Goal: Task Accomplishment & Management: Use online tool/utility

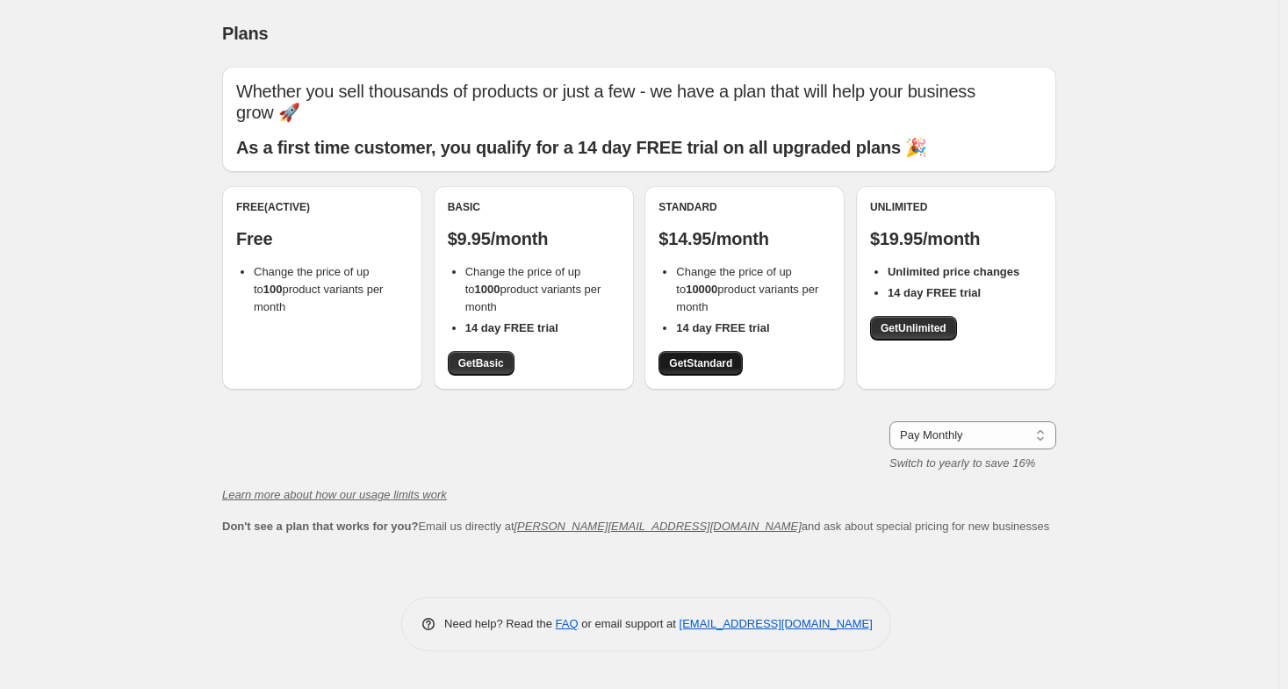
click at [688, 369] on span "Get Standard" at bounding box center [700, 363] width 63 height 14
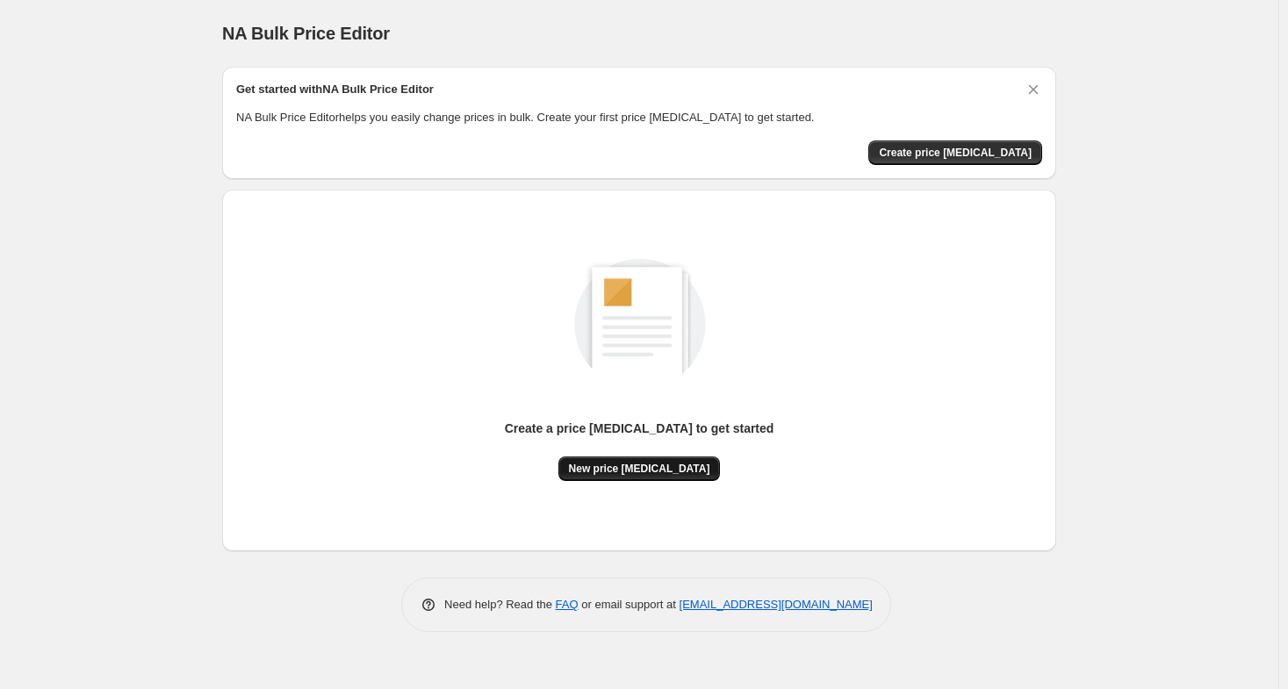
click at [637, 468] on span "New price change job" at bounding box center [639, 469] width 141 height 14
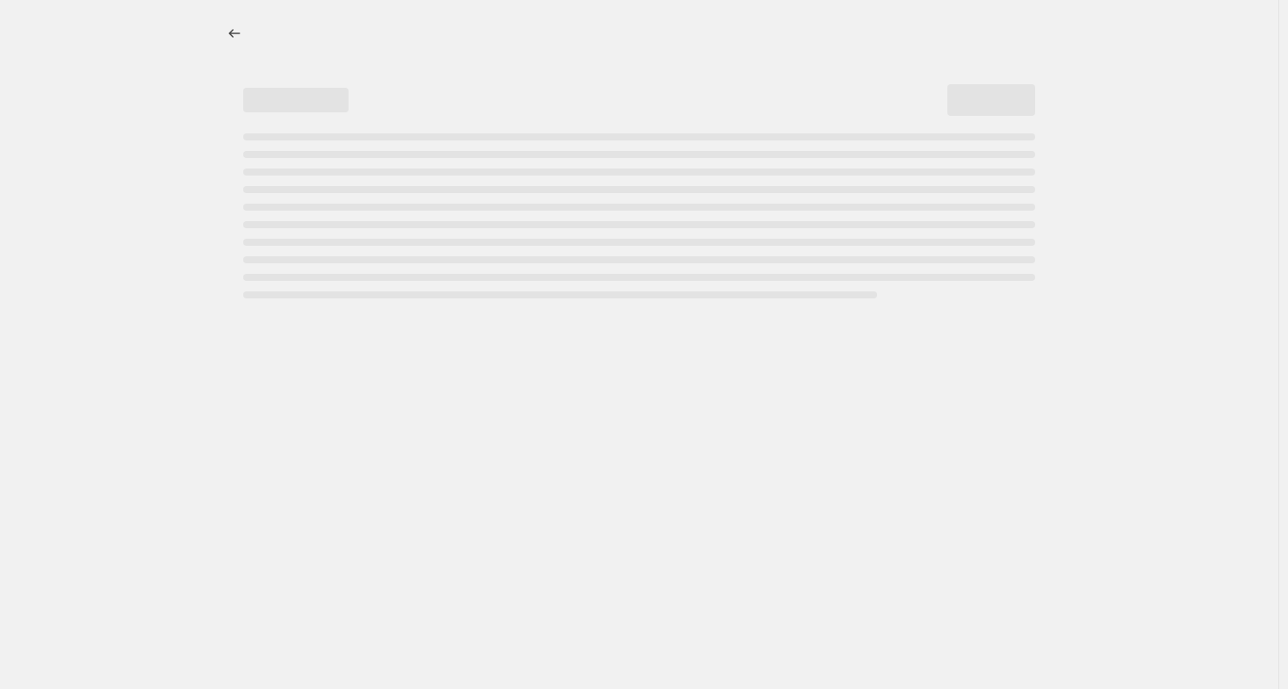
select select "percentage"
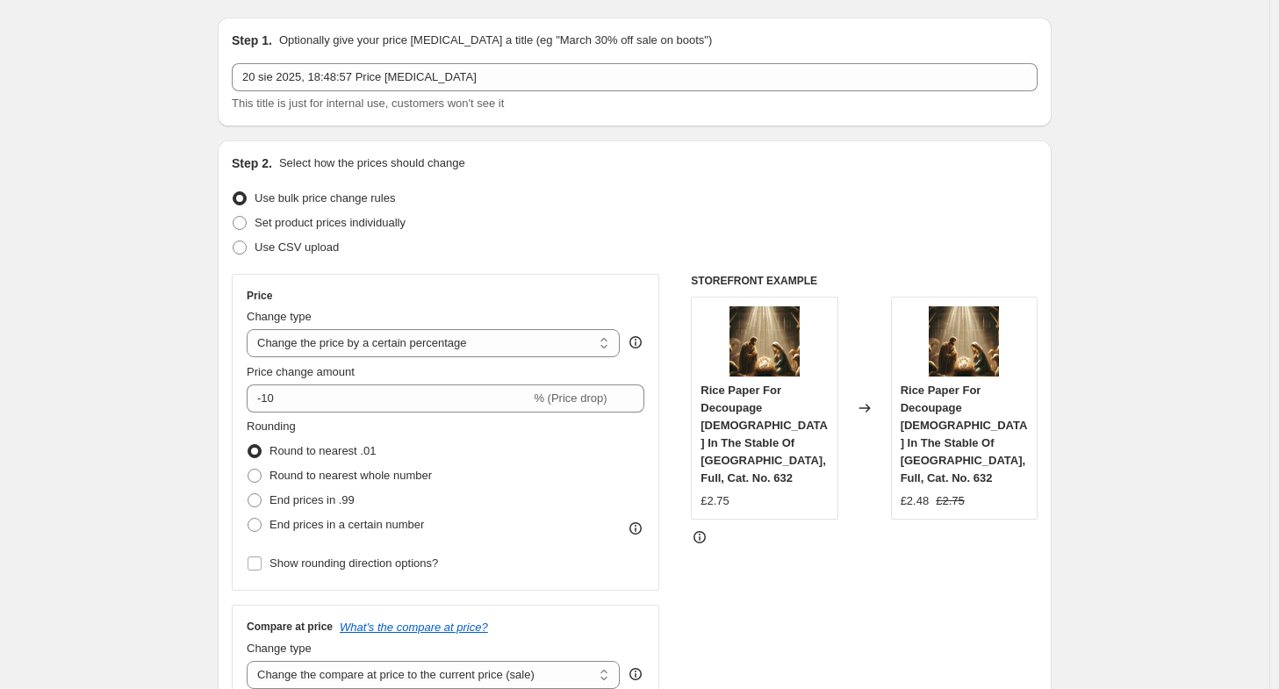
scroll to position [7, 0]
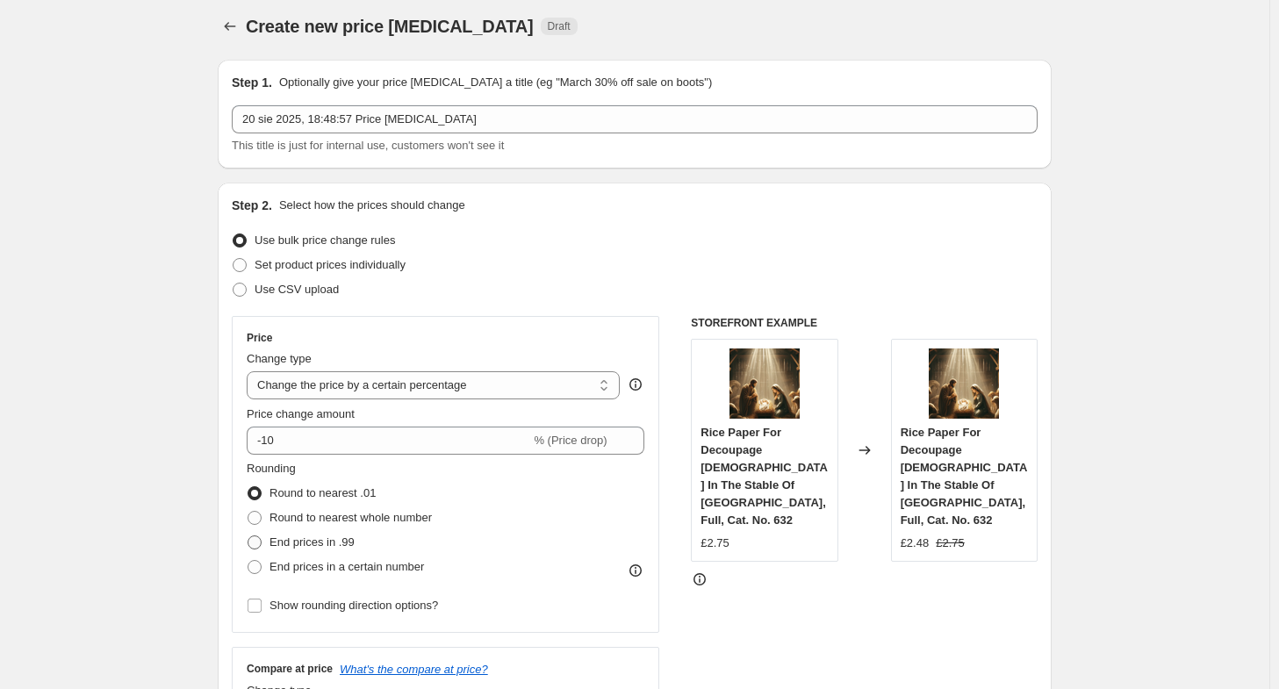
click at [295, 540] on span "End prices in .99" at bounding box center [312, 542] width 85 height 13
click at [248, 537] on input "End prices in .99" at bounding box center [248, 536] width 1 height 1
radio input "true"
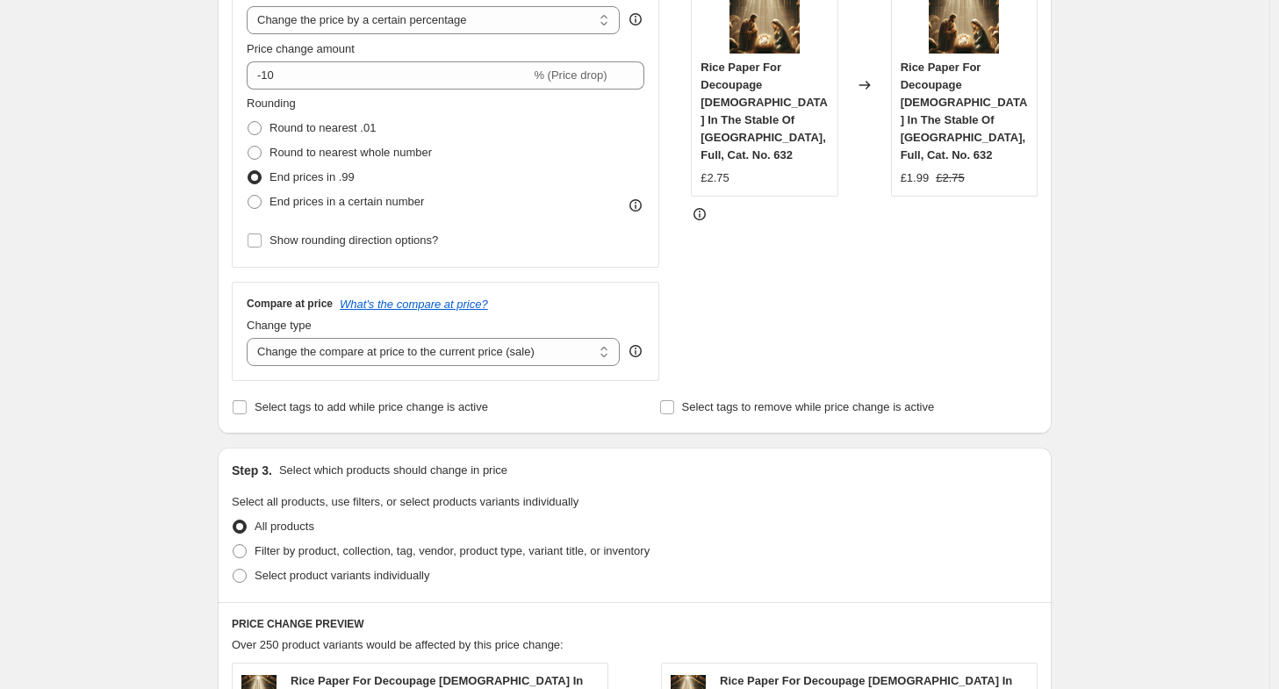
scroll to position [302, 0]
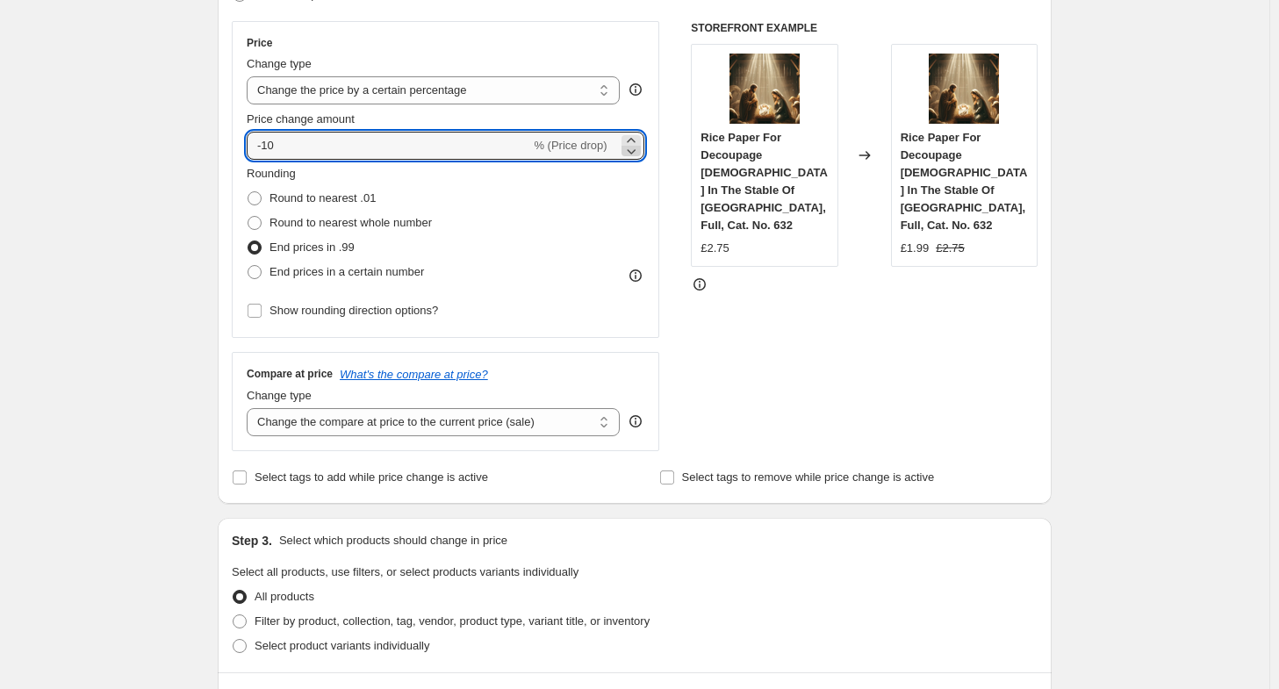
click at [637, 150] on icon at bounding box center [632, 151] width 18 height 18
click at [637, 143] on icon at bounding box center [632, 151] width 18 height 18
click at [637, 148] on icon at bounding box center [632, 151] width 18 height 18
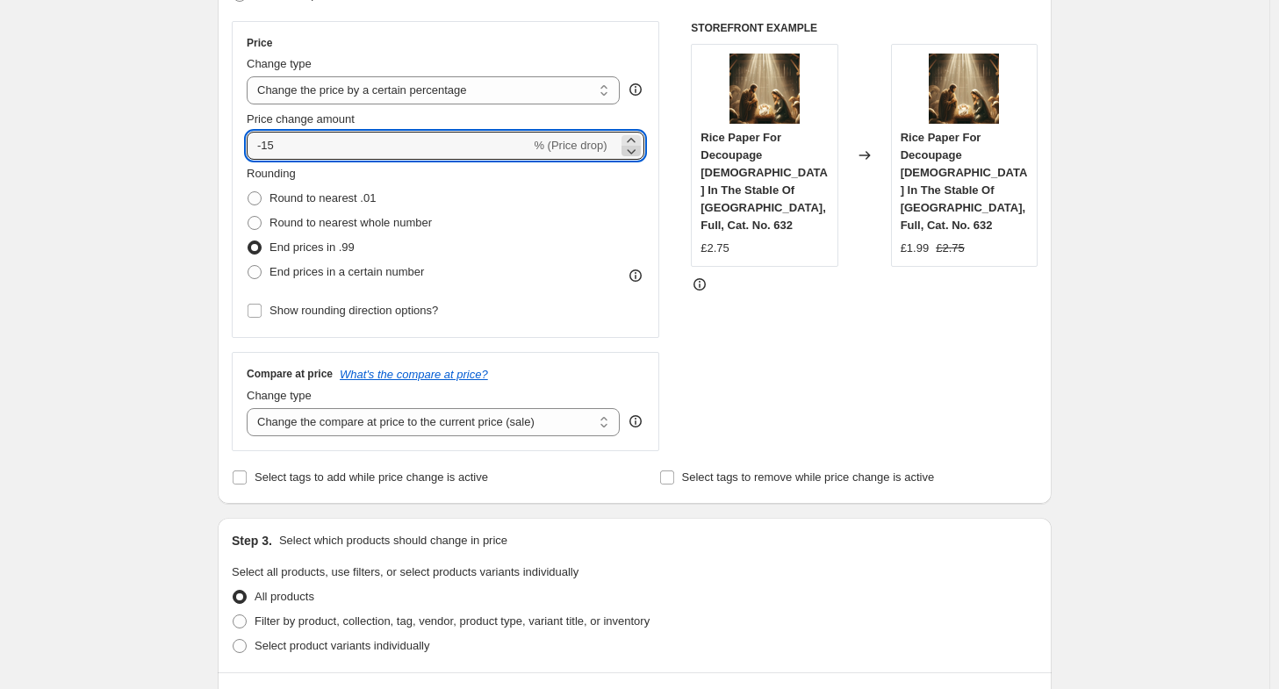
click at [637, 148] on icon at bounding box center [632, 151] width 18 height 18
click at [635, 138] on icon at bounding box center [631, 140] width 8 height 4
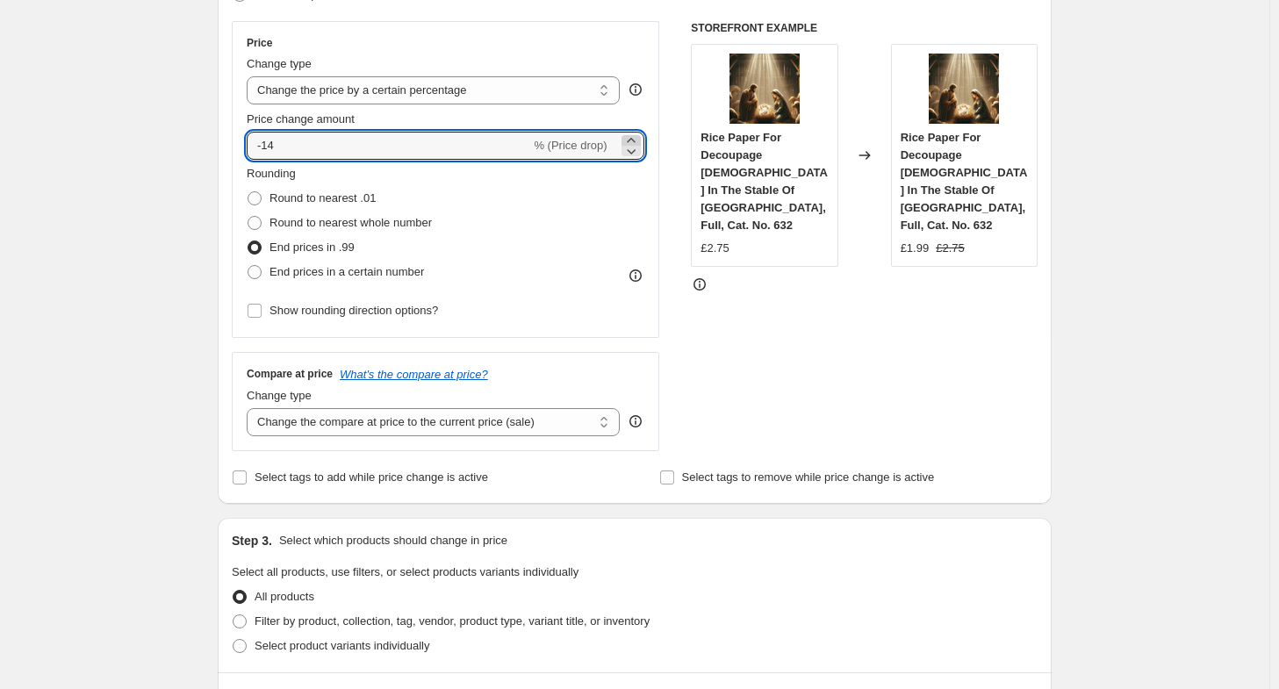
click at [635, 138] on icon at bounding box center [631, 140] width 8 height 4
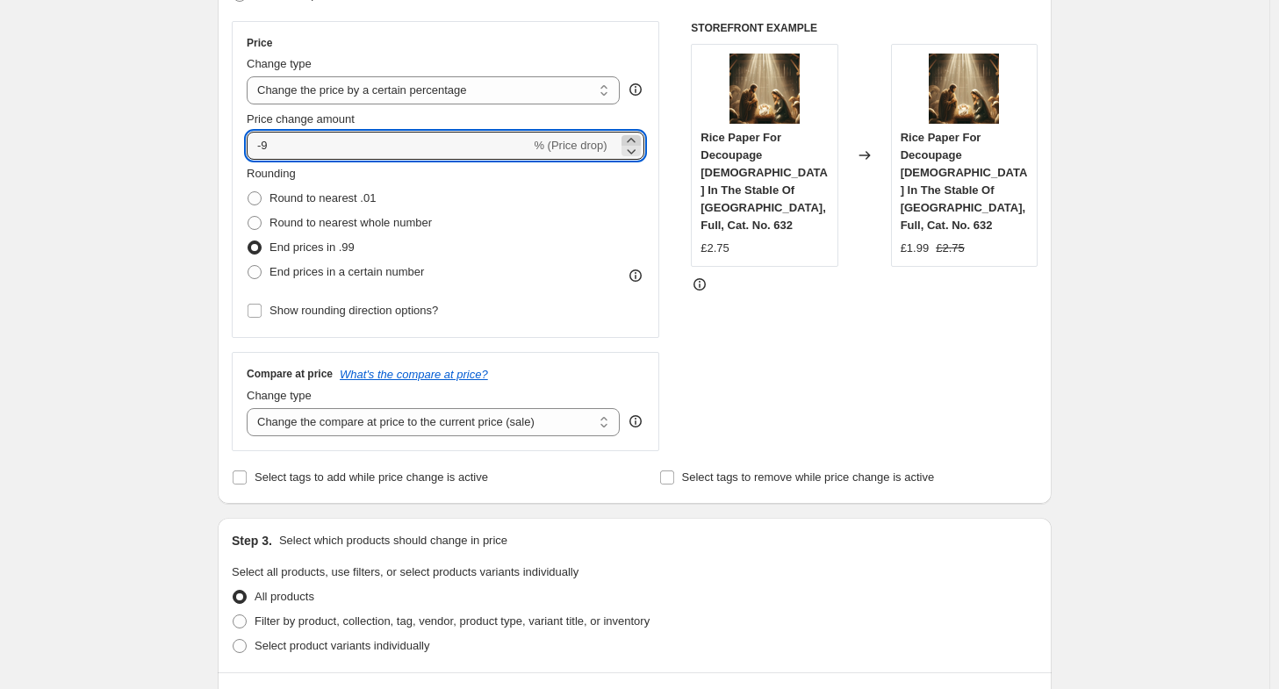
click at [635, 138] on icon at bounding box center [631, 140] width 8 height 4
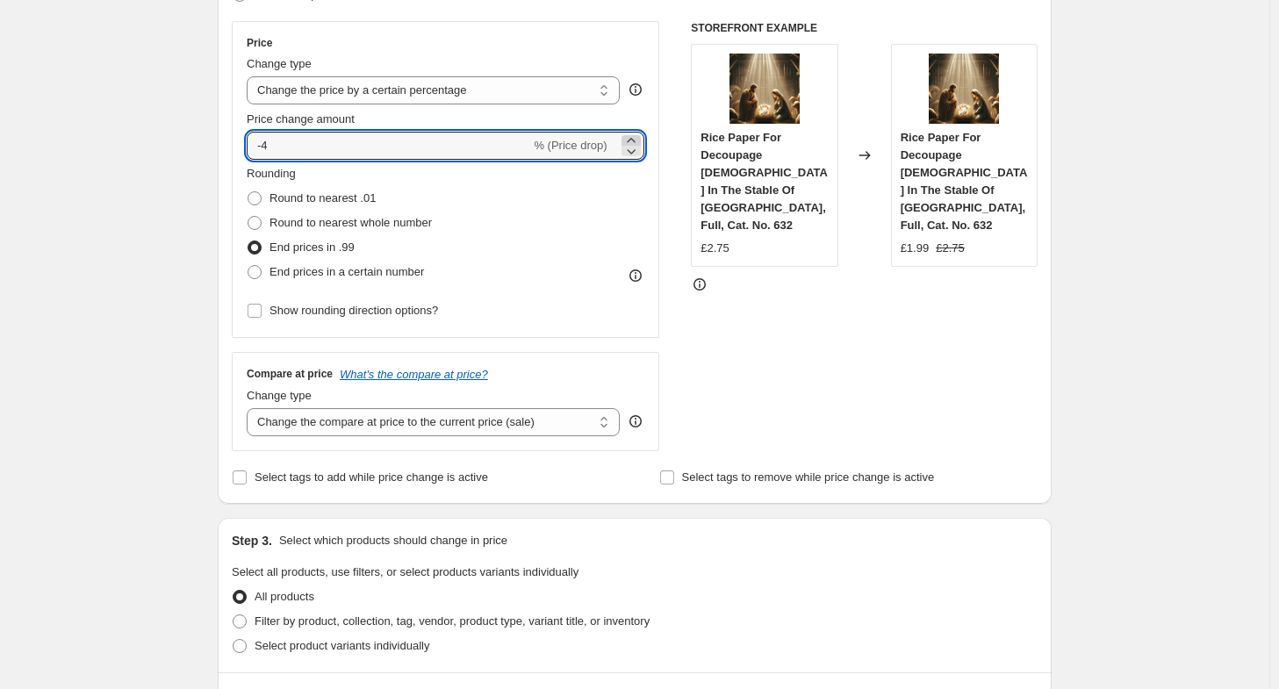
click at [635, 138] on icon at bounding box center [631, 140] width 8 height 4
type input "0"
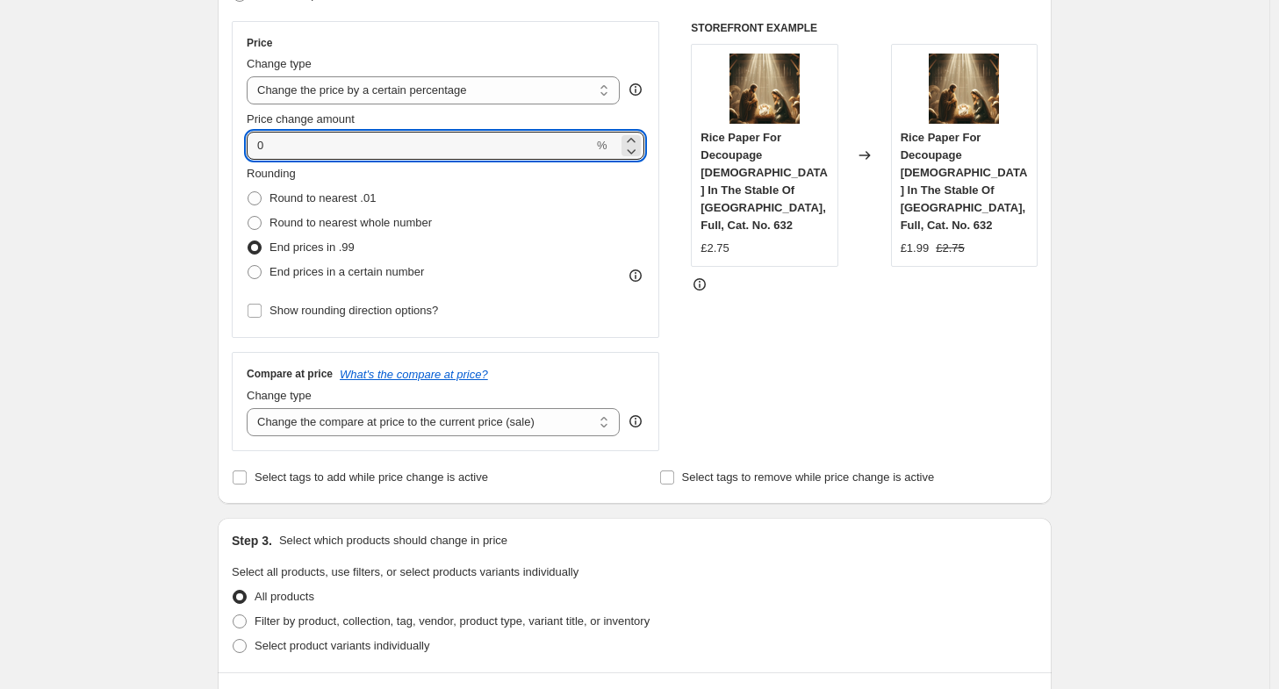
click at [694, 364] on div "Price Change type Change the price to a certain amount Change the price by a ce…" at bounding box center [635, 236] width 806 height 430
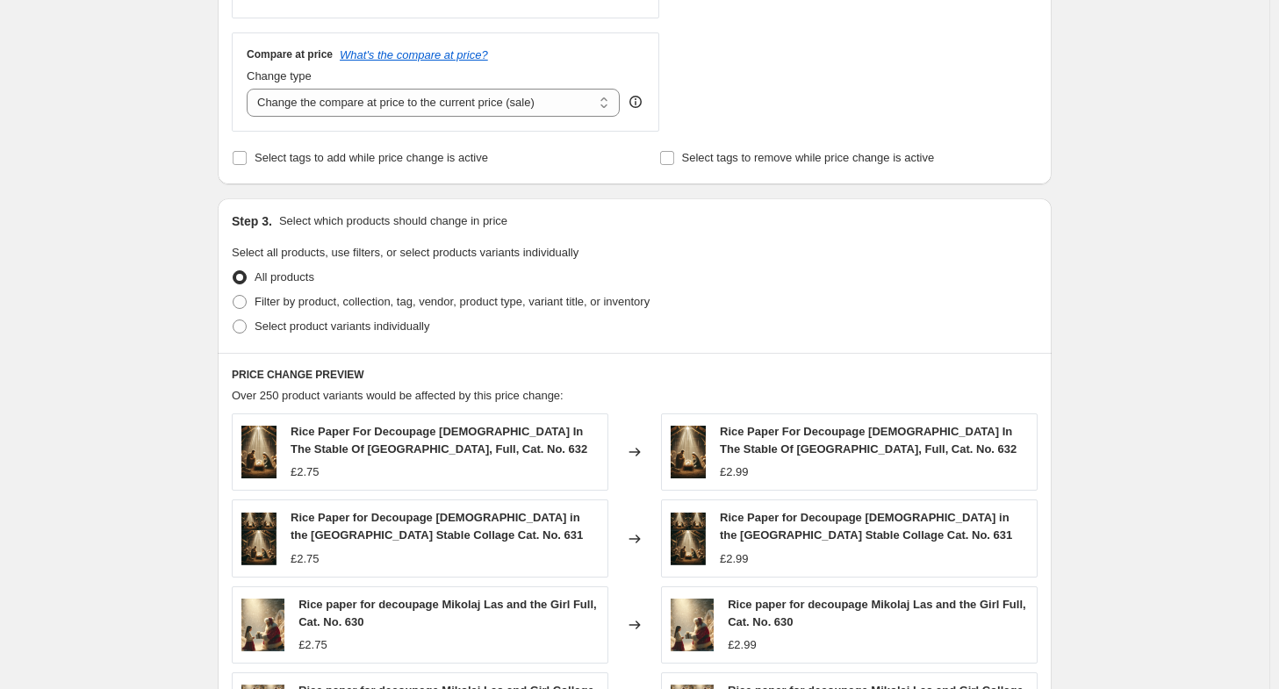
scroll to position [220, 0]
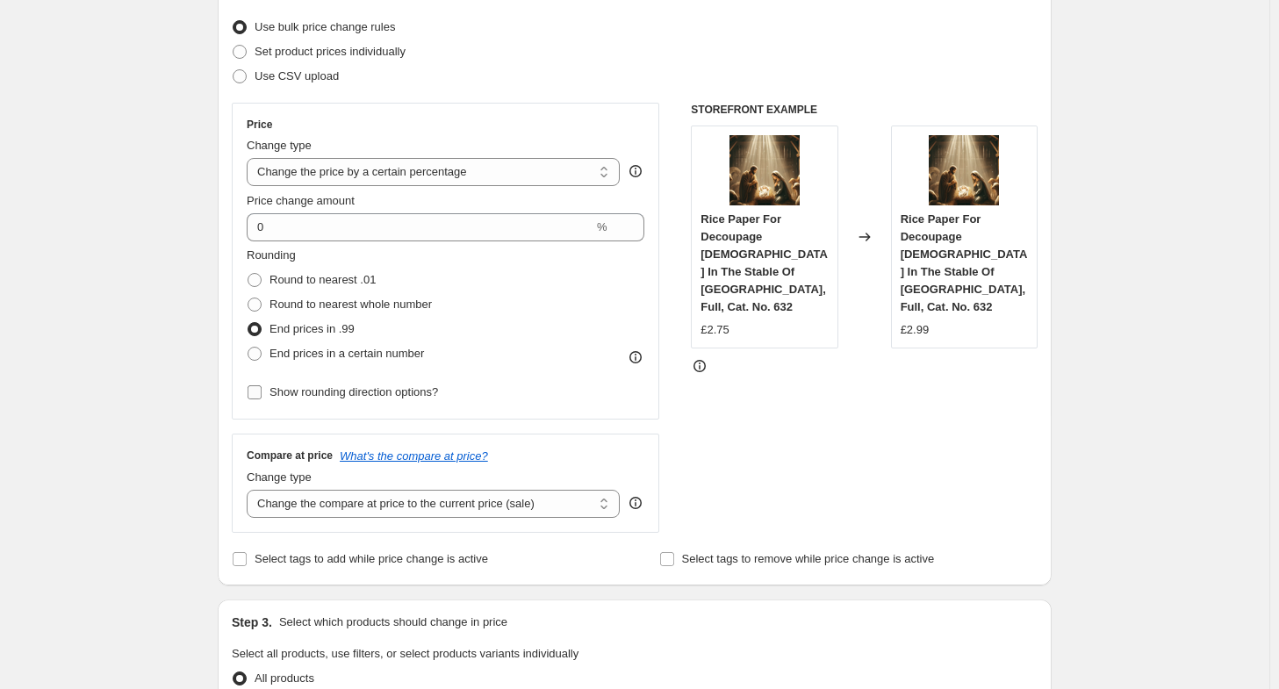
click at [337, 396] on span "Show rounding direction options?" at bounding box center [354, 391] width 169 height 13
click at [262, 396] on input "Show rounding direction options?" at bounding box center [255, 392] width 14 height 14
checkbox input "true"
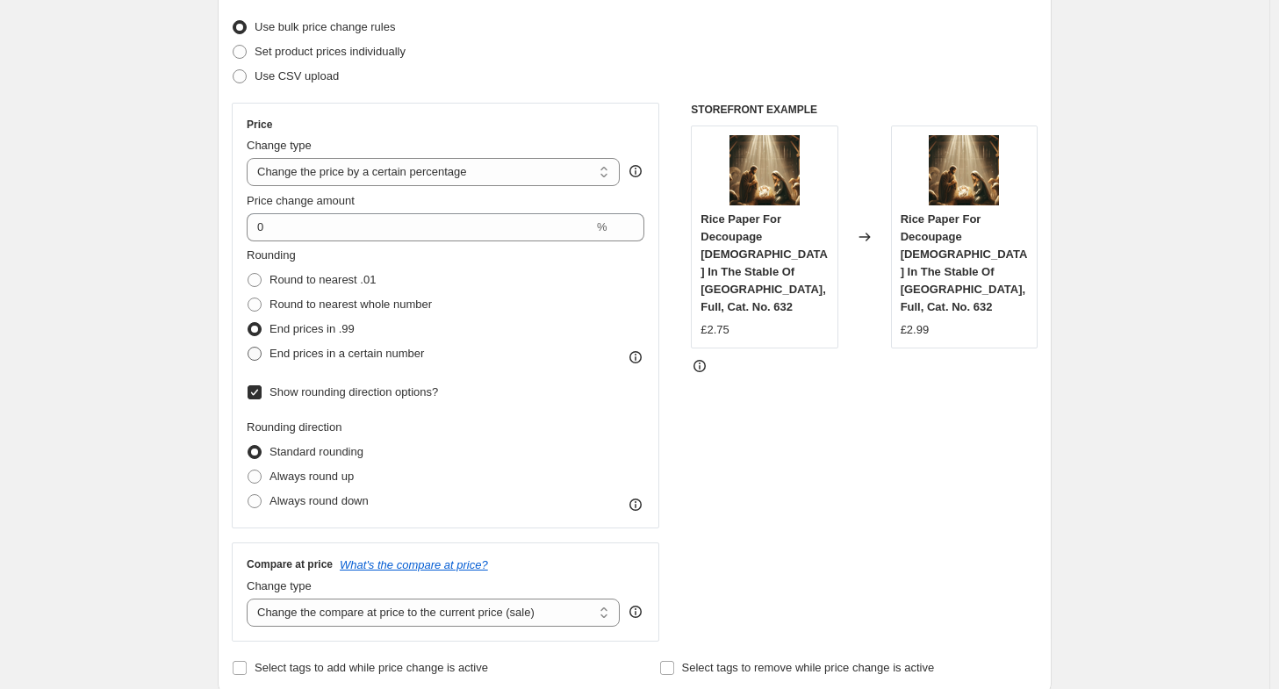
click at [324, 363] on label "End prices in a certain number" at bounding box center [335, 354] width 177 height 25
click at [248, 348] on input "End prices in a certain number" at bounding box center [248, 347] width 1 height 1
radio input "true"
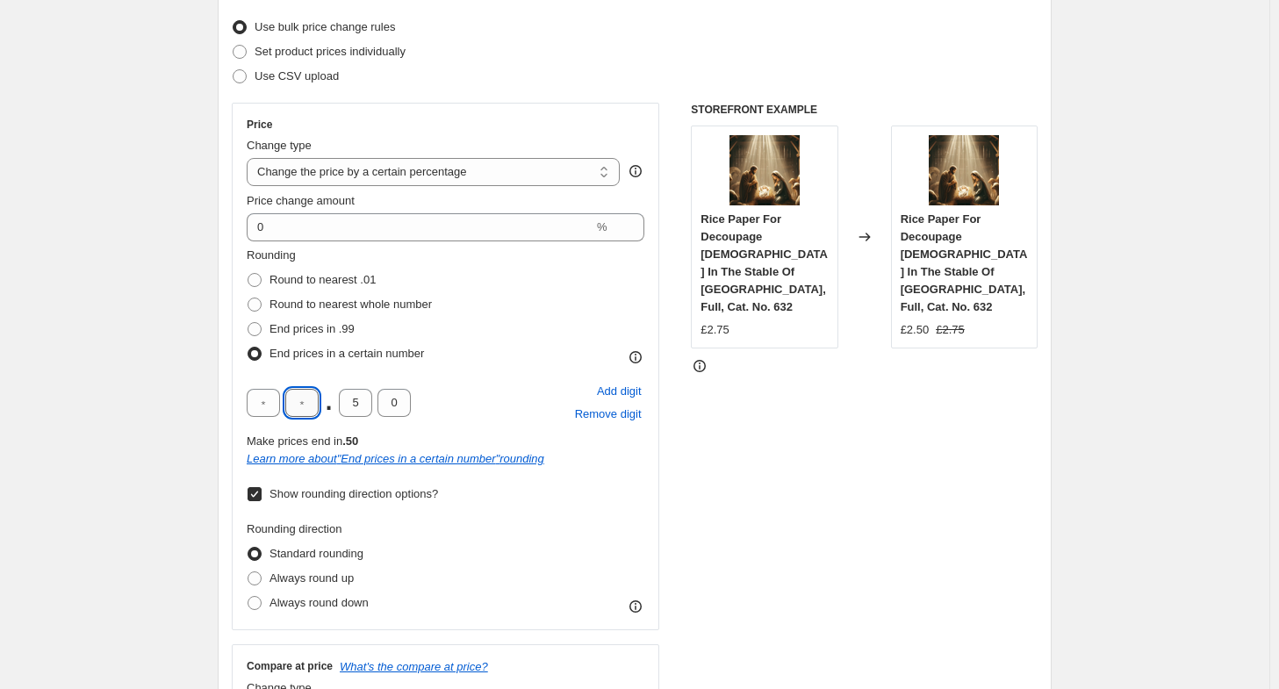
click at [306, 407] on input "text" at bounding box center [301, 403] width 33 height 28
type input "2"
type input "9"
type input "7"
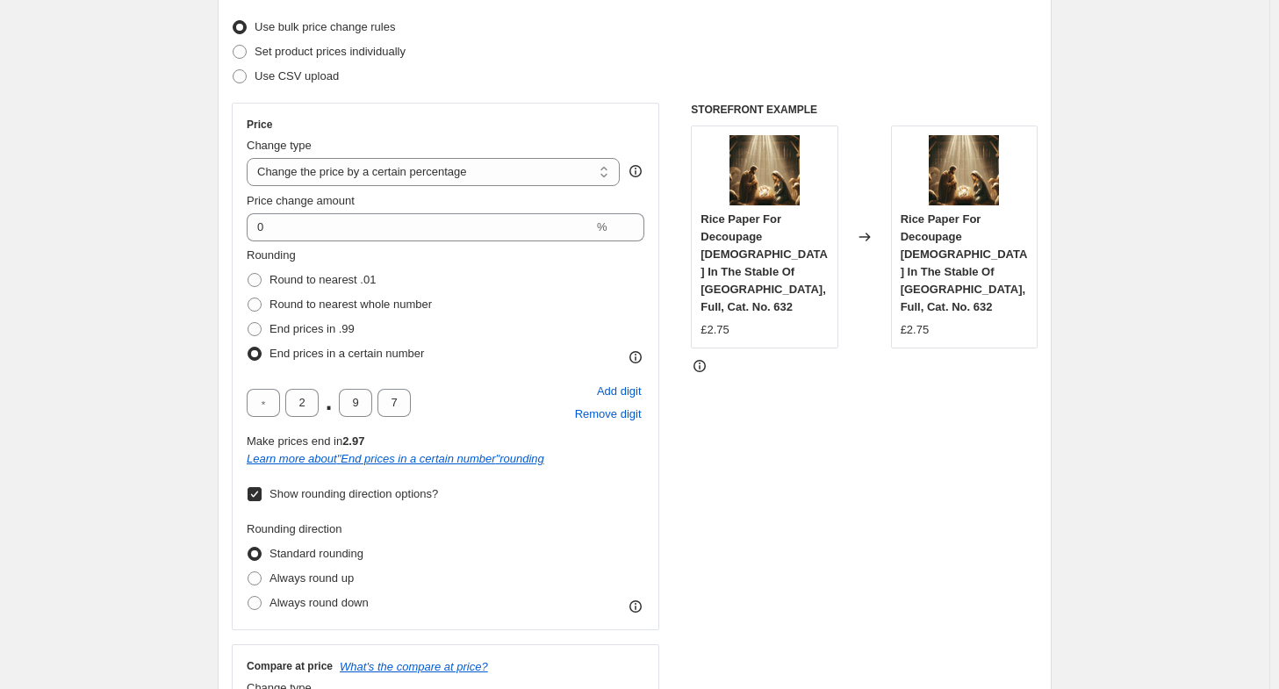
click at [493, 528] on div "Rounding direction Standard rounding Always round up Always round down" at bounding box center [446, 568] width 398 height 95
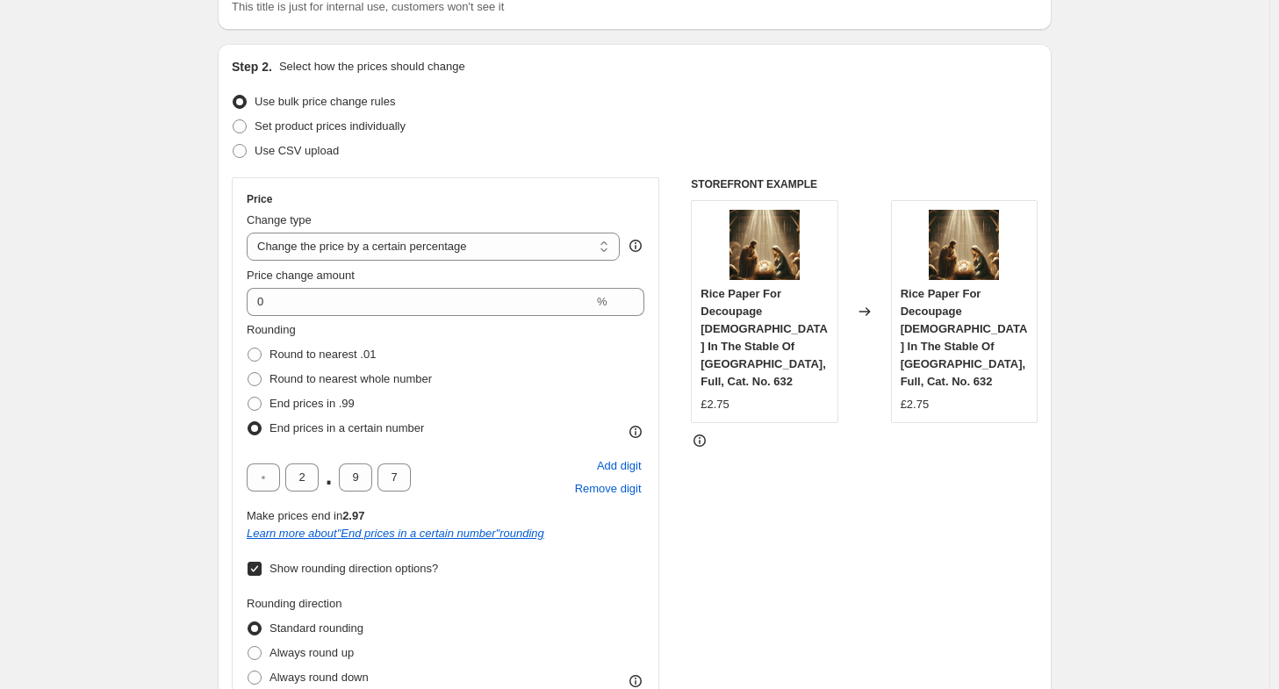
scroll to position [142, 0]
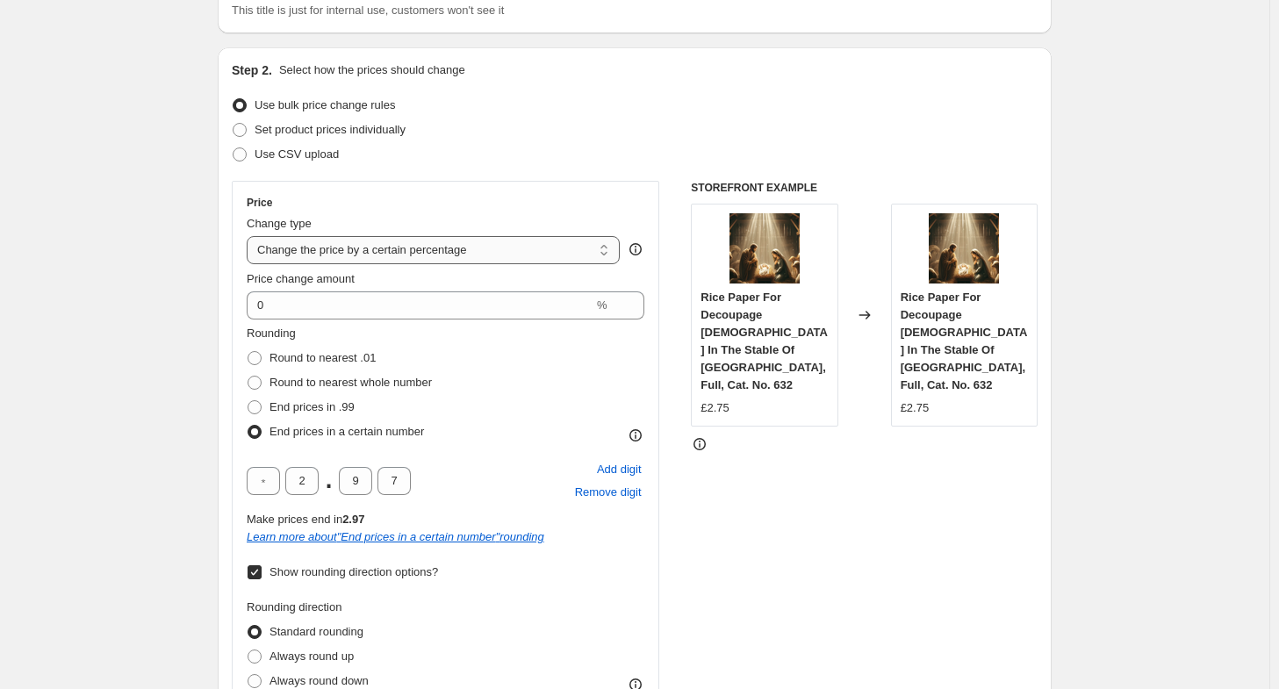
click at [604, 245] on select "Change the price to a certain amount Change the price by a certain amount Chang…" at bounding box center [433, 250] width 373 height 28
select select "to"
click at [251, 236] on select "Change the price to a certain amount Change the price by a certain amount Chang…" at bounding box center [433, 250] width 373 height 28
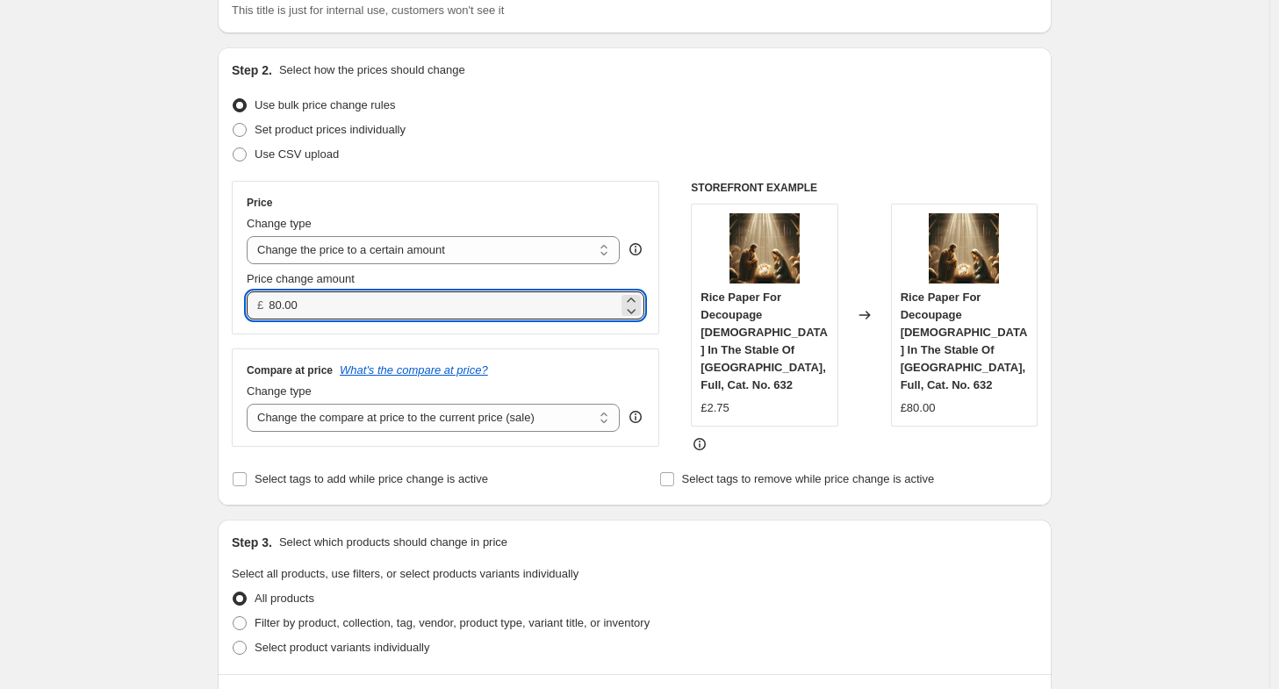
drag, startPoint x: 342, startPoint y: 305, endPoint x: 202, endPoint y: 322, distance: 141.6
click at [202, 322] on div "Create new price change job. This page is ready Create new price change job Dra…" at bounding box center [635, 671] width 876 height 1626
type input "2"
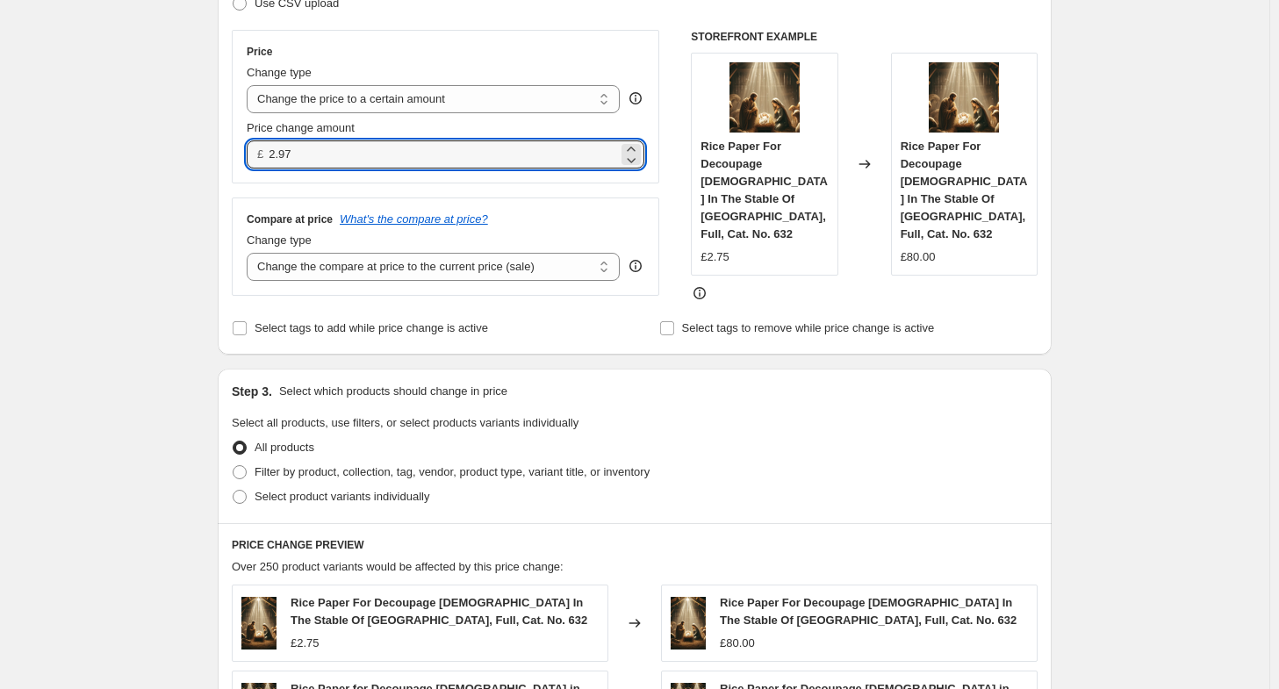
scroll to position [288, 0]
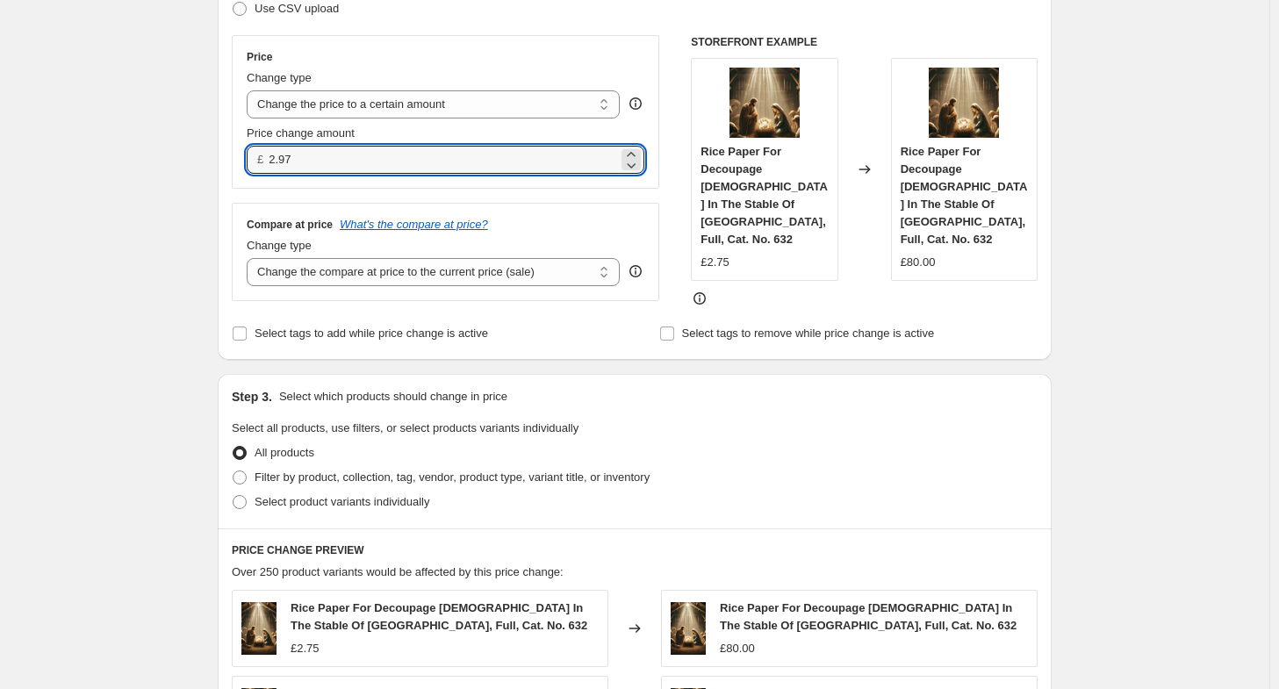
type input "2.97"
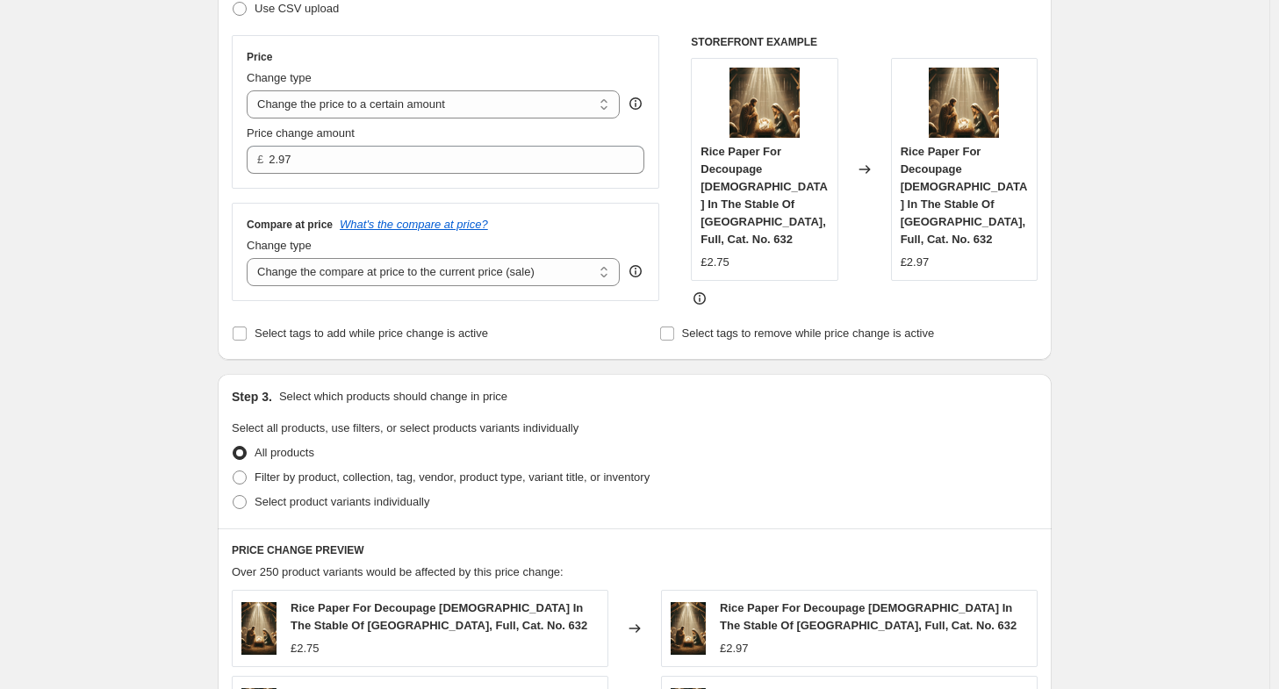
click at [820, 441] on div "All products" at bounding box center [635, 453] width 806 height 25
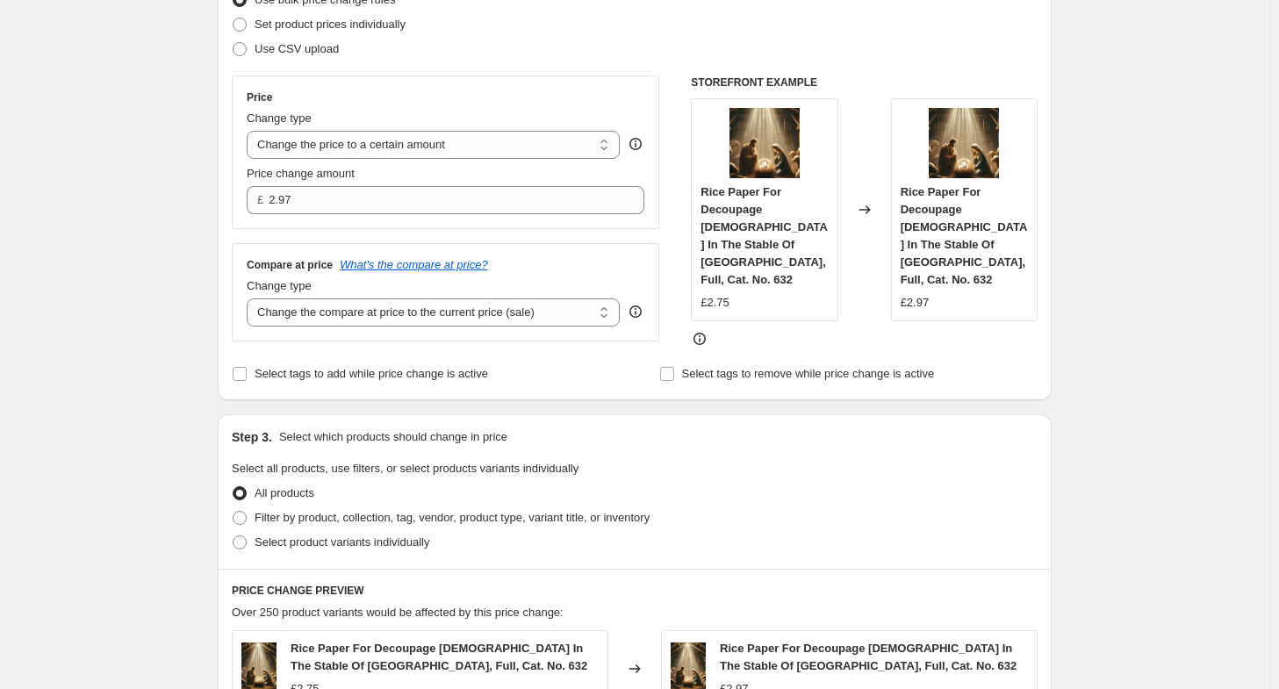
scroll to position [0, 0]
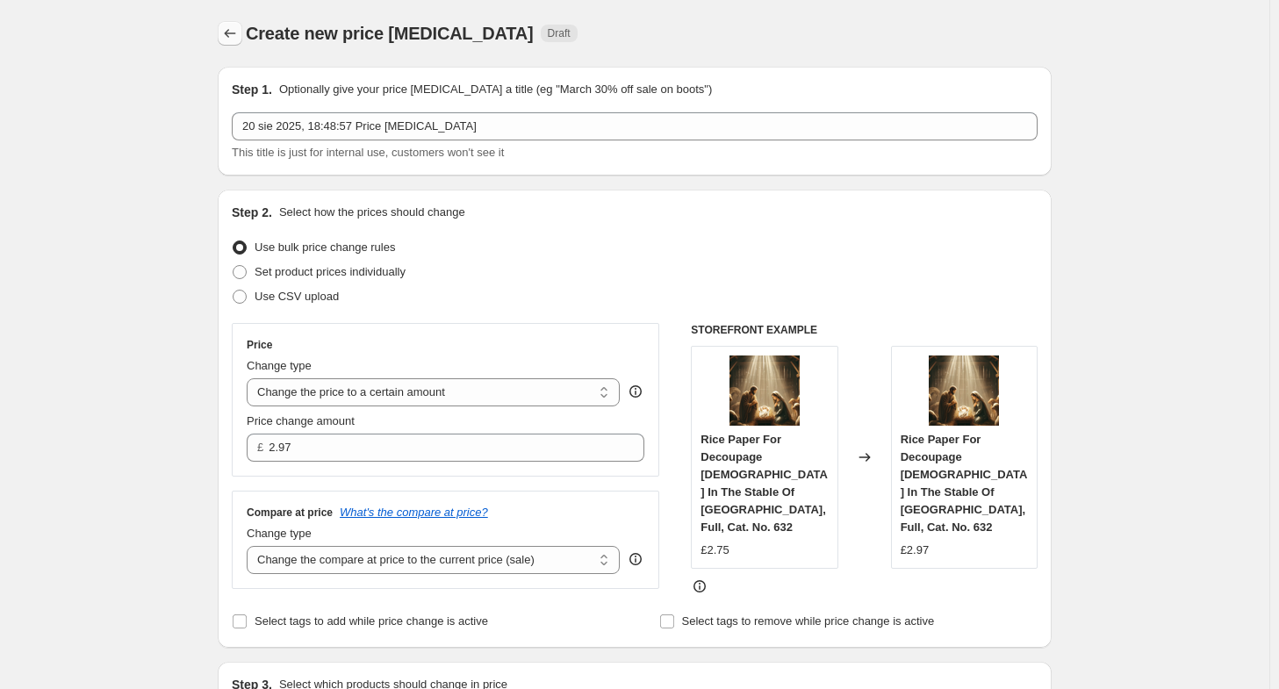
click at [231, 36] on icon "Price change jobs" at bounding box center [230, 34] width 18 height 18
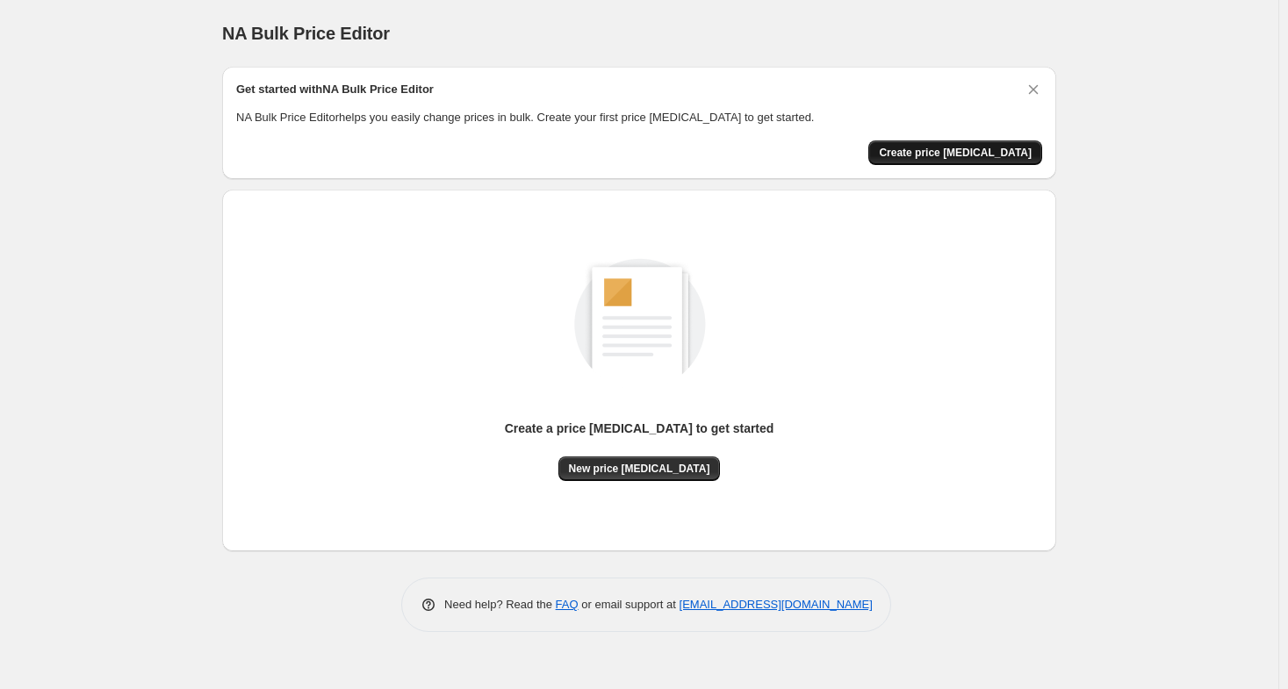
click at [957, 154] on span "Create price change job" at bounding box center [955, 153] width 153 height 14
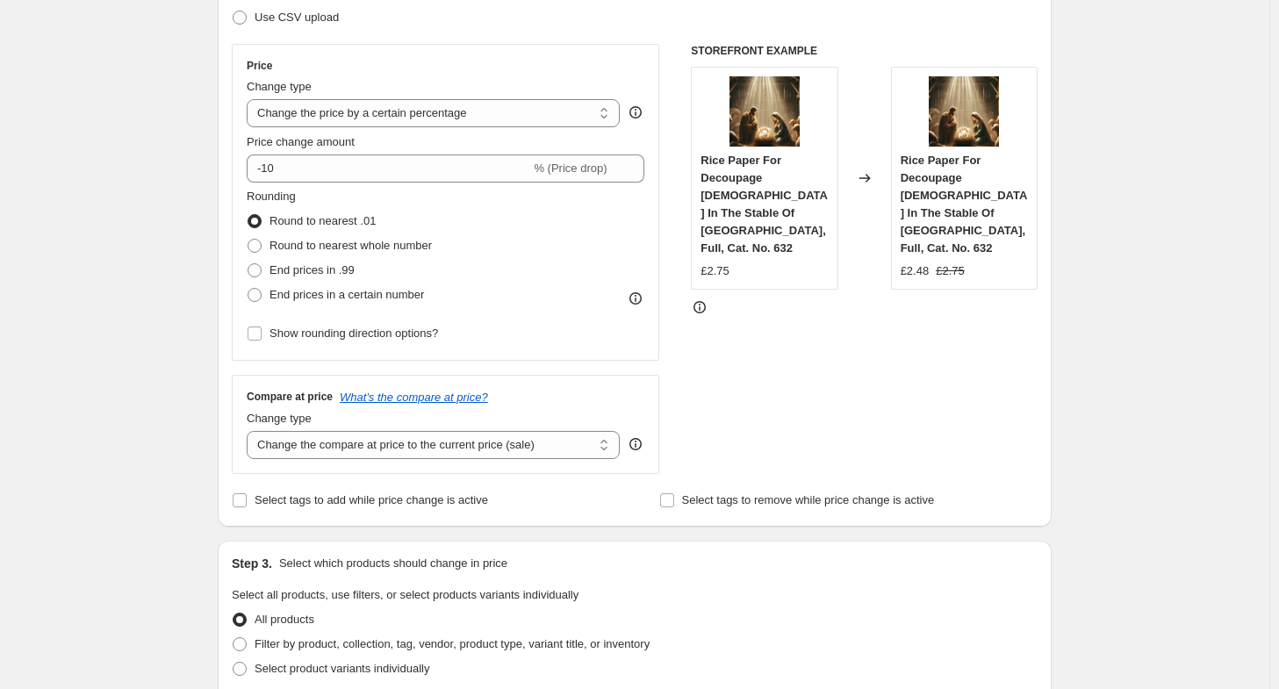
scroll to position [277, 0]
click at [611, 112] on select "Change the price to a certain amount Change the price by a certain amount Chang…" at bounding box center [433, 115] width 373 height 28
select select "by"
click at [251, 101] on select "Change the price to a certain amount Change the price by a certain amount Chang…" at bounding box center [433, 115] width 373 height 28
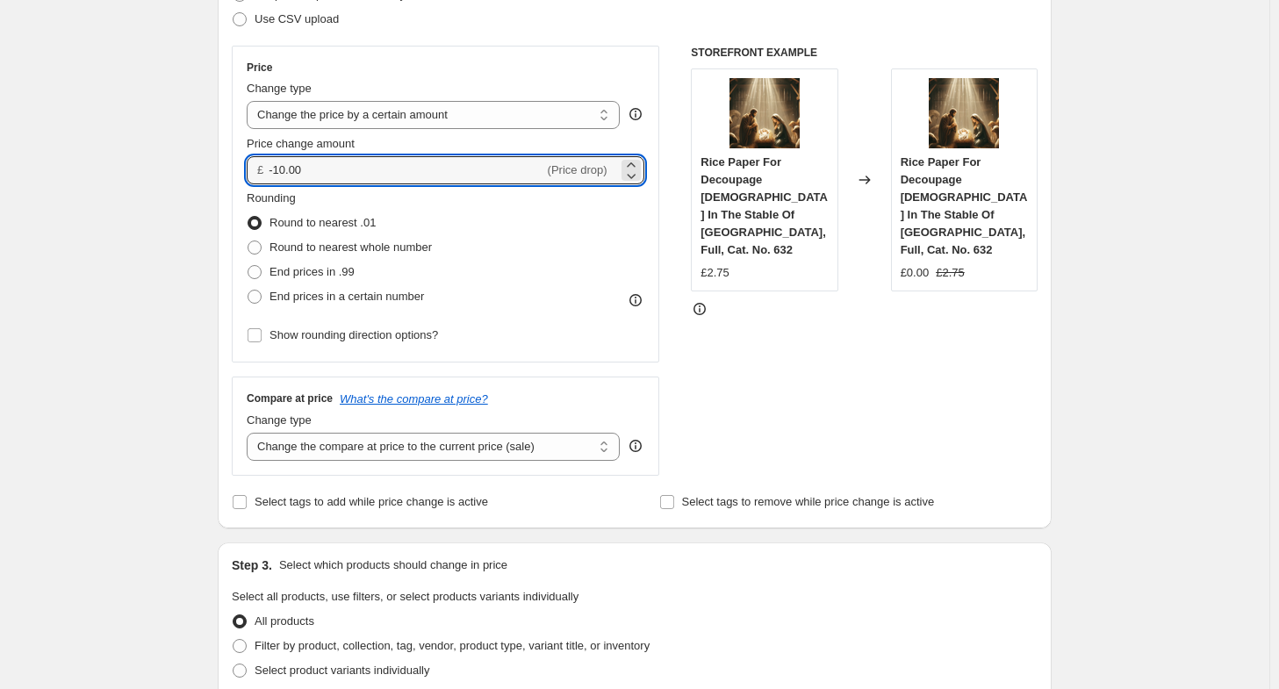
drag, startPoint x: 342, startPoint y: 173, endPoint x: 190, endPoint y: 169, distance: 152.8
click at [190, 169] on div "Create new price change job. This page is ready Create new price change job Dra…" at bounding box center [635, 614] width 1270 height 1783
type input "1"
type input "2"
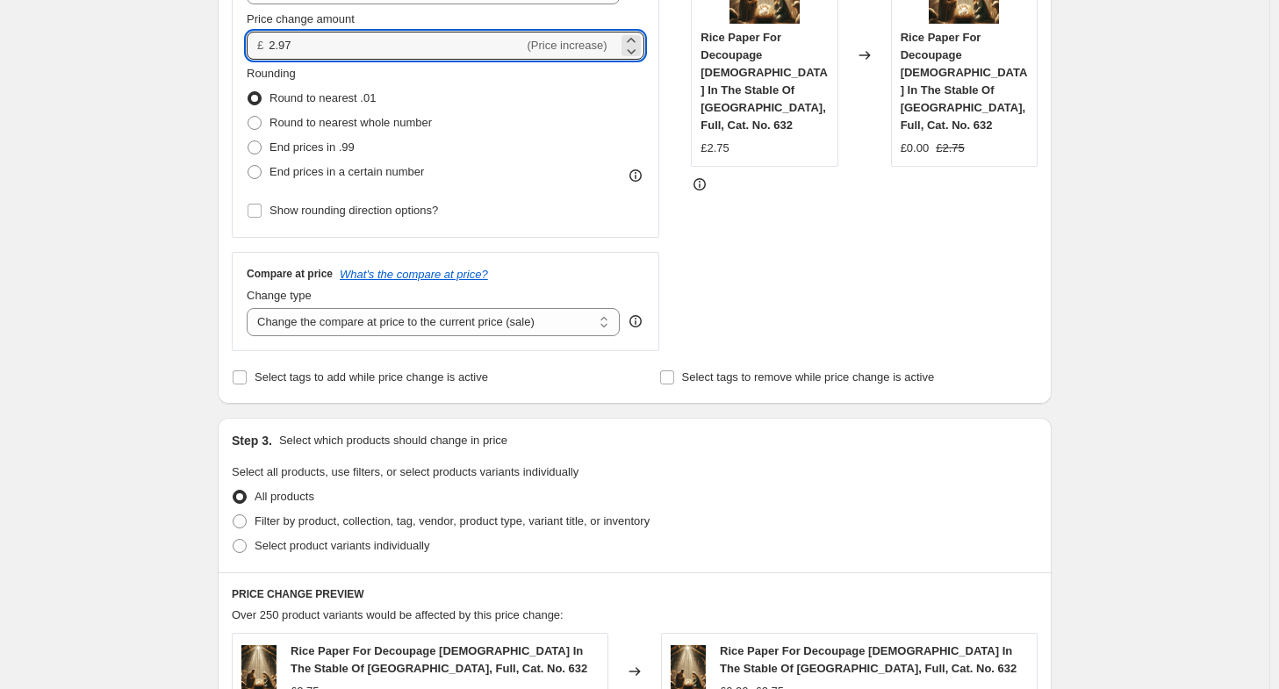
scroll to position [378, 0]
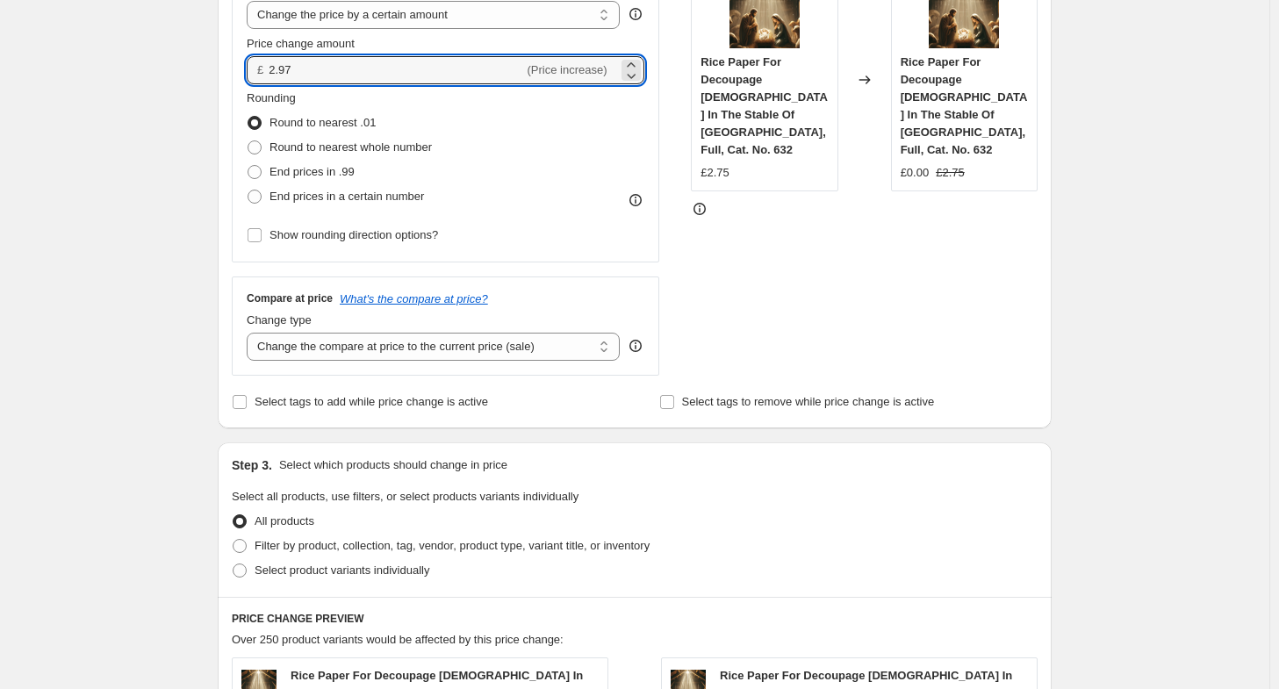
click at [853, 248] on div "STOREFRONT EXAMPLE Rice Paper For Decoupage Jesus In The Stable Of Bethlehem, F…" at bounding box center [864, 161] width 347 height 430
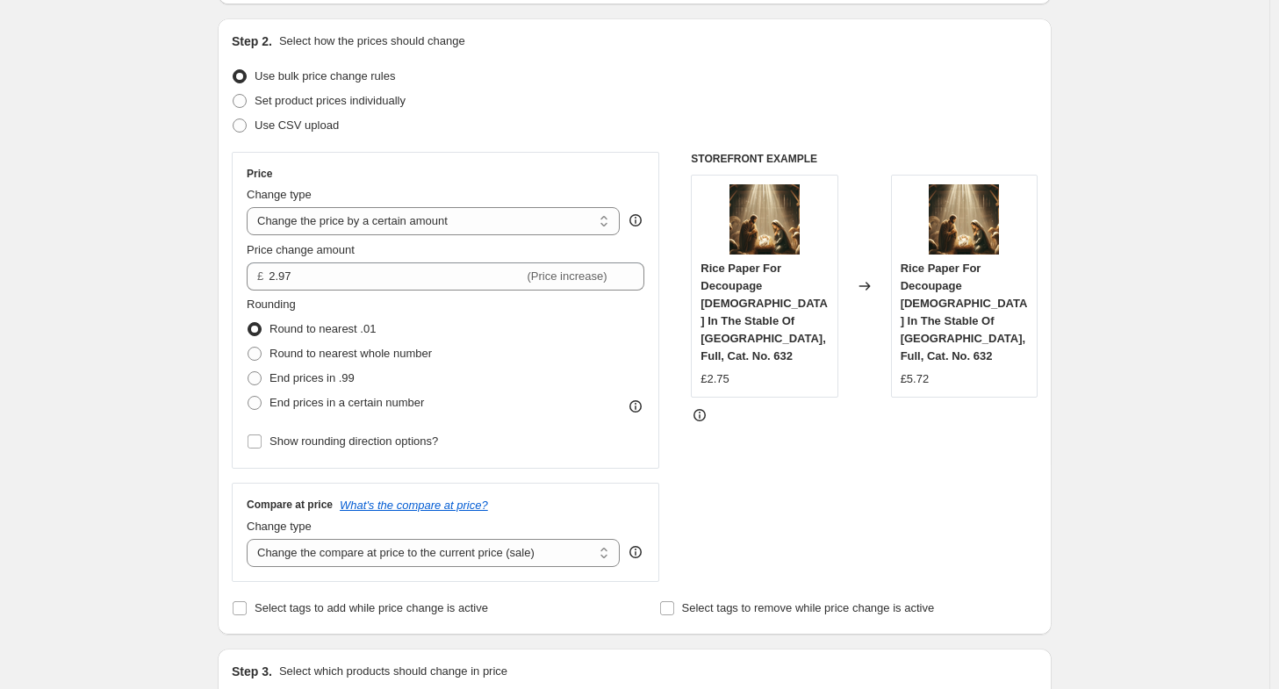
scroll to position [133, 0]
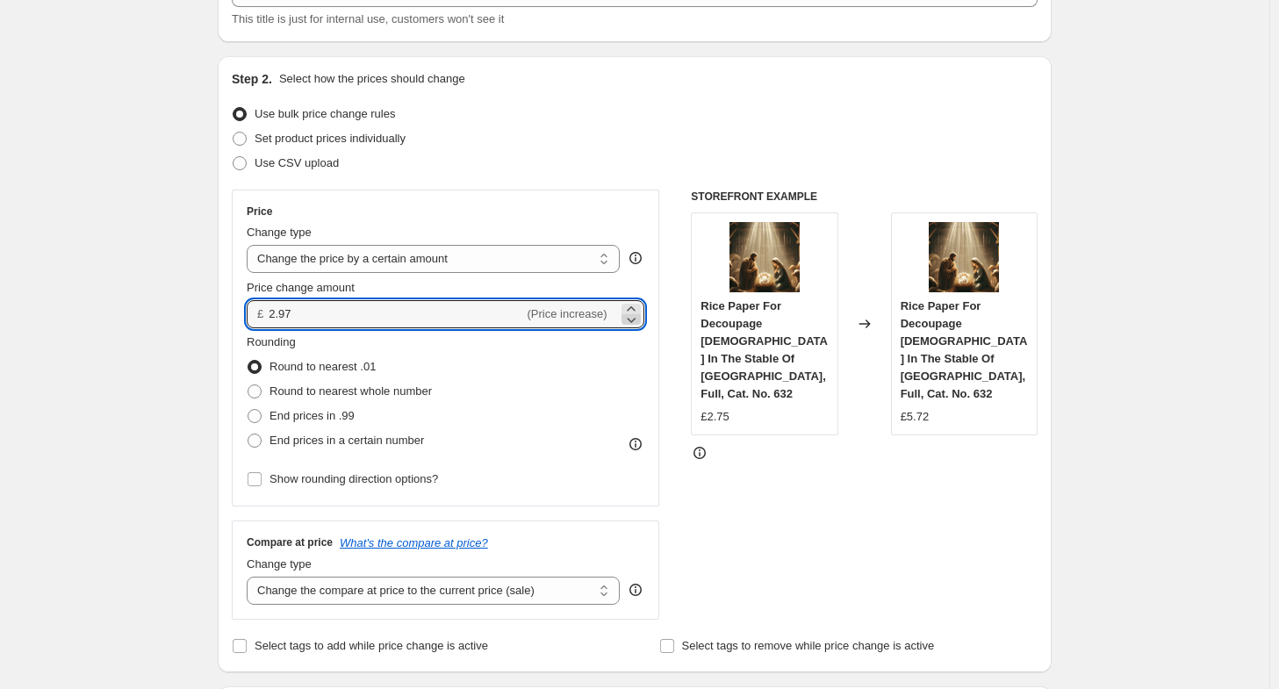
click at [636, 317] on icon at bounding box center [632, 320] width 18 height 18
type input "2.96"
click at [583, 264] on select "Change the price to a certain amount Change the price by a certain amount Chang…" at bounding box center [433, 259] width 373 height 28
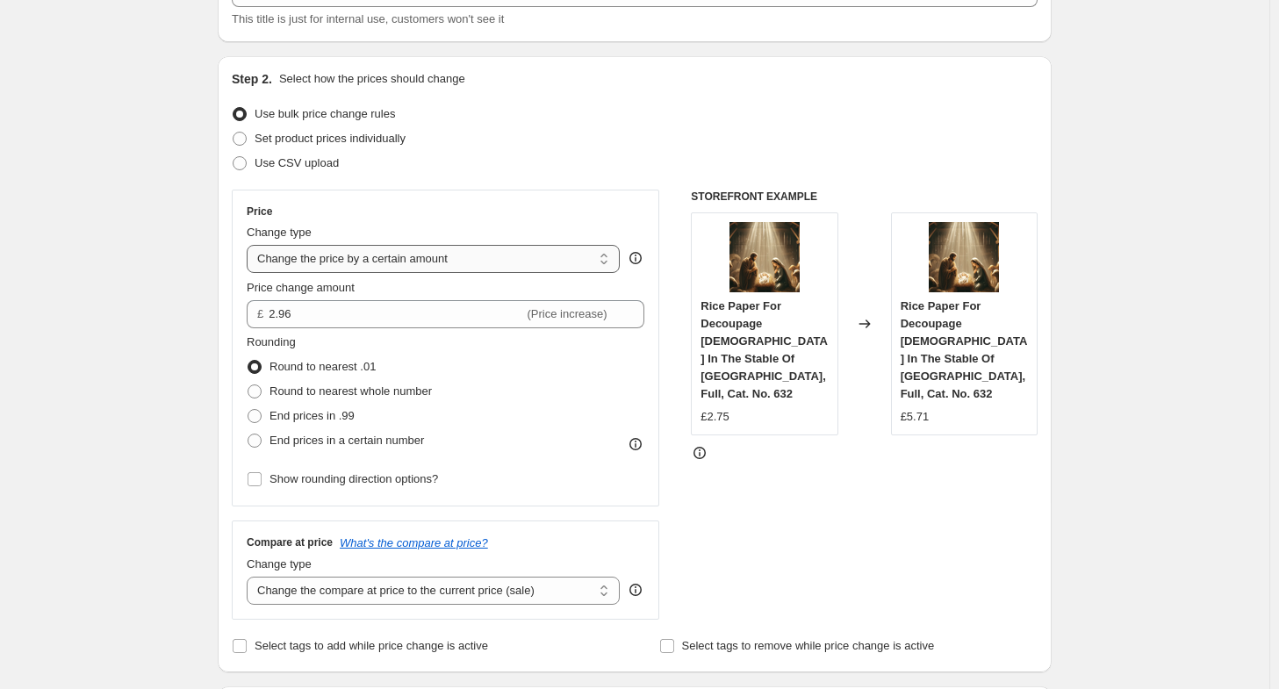
select select "to"
click at [251, 245] on select "Change the price to a certain amount Change the price by a certain amount Chang…" at bounding box center [433, 259] width 373 height 28
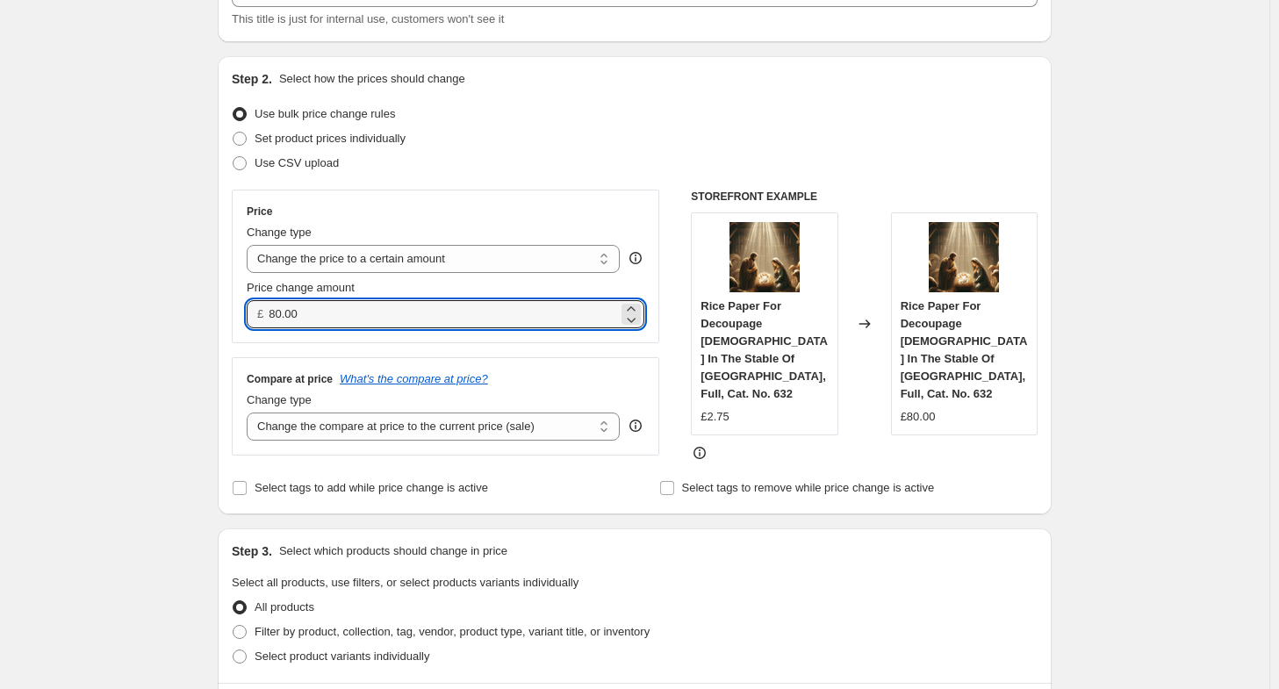
drag, startPoint x: 390, startPoint y: 311, endPoint x: 197, endPoint y: 317, distance: 193.3
click at [197, 317] on div "Create new price change job. This page is ready Create new price change job Dra…" at bounding box center [635, 680] width 1270 height 1626
type input "2"
type input "2.97"
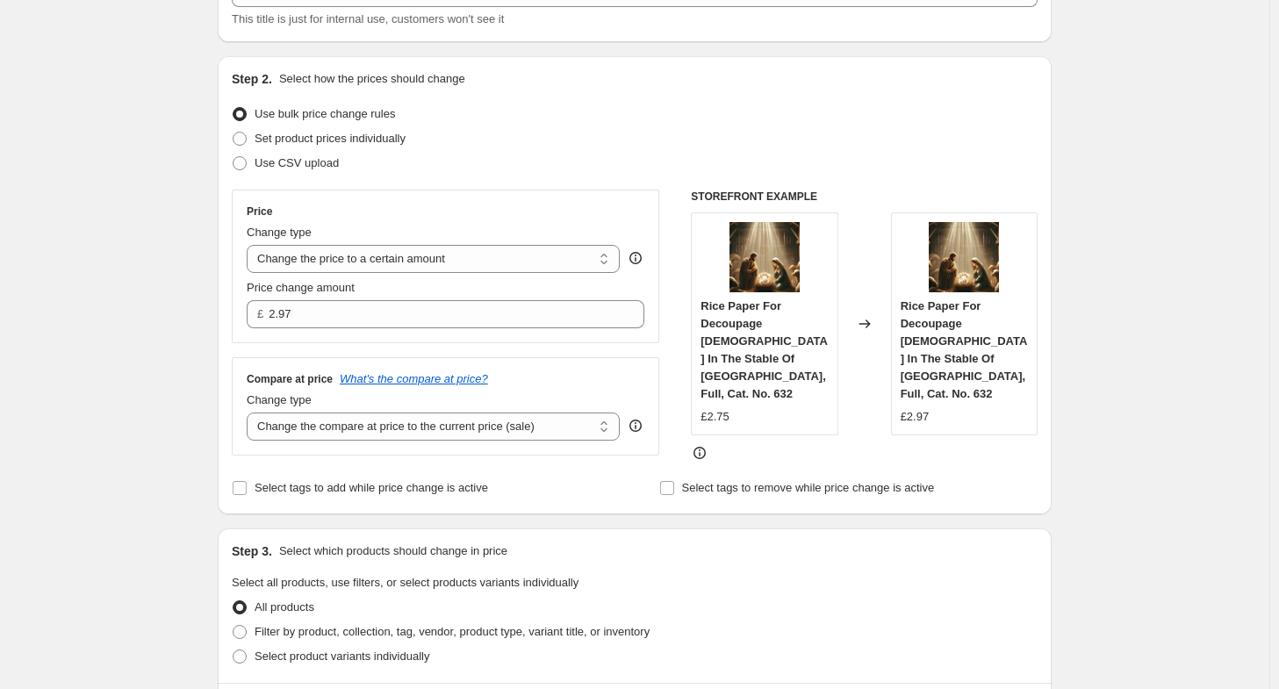
click at [825, 461] on div "Step 2. Select how the prices should change Use bulk price change rules Set pro…" at bounding box center [635, 285] width 806 height 430
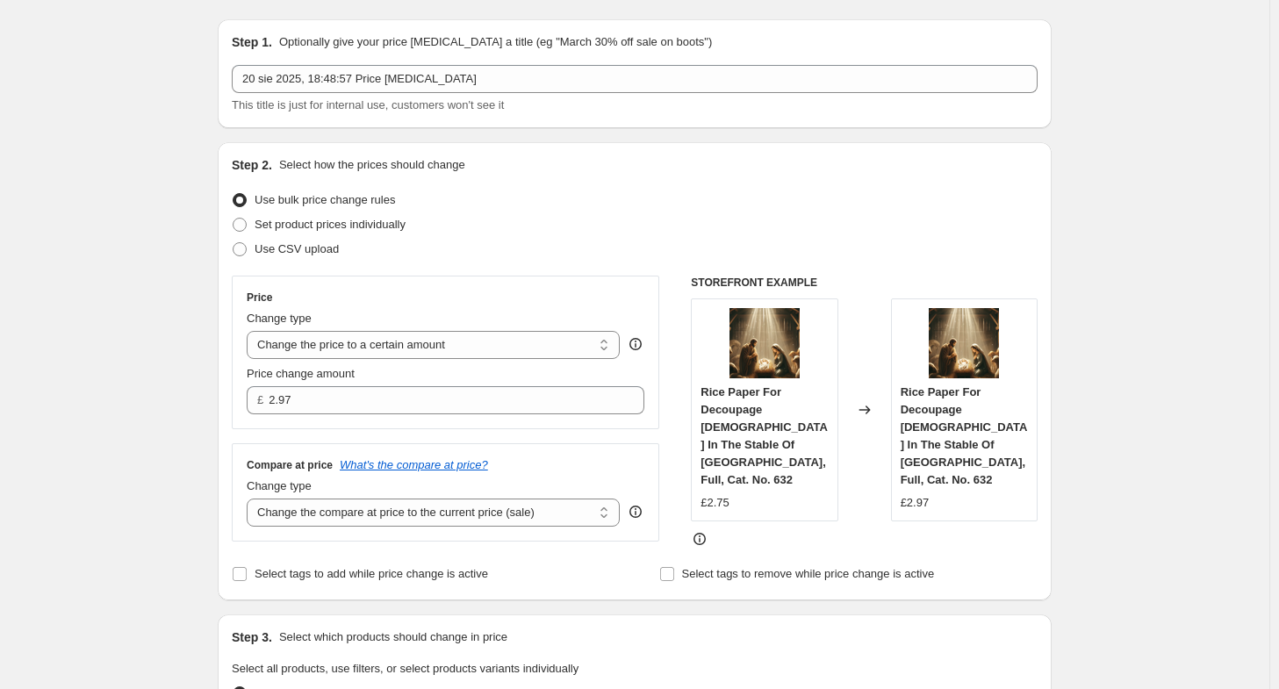
scroll to position [0, 0]
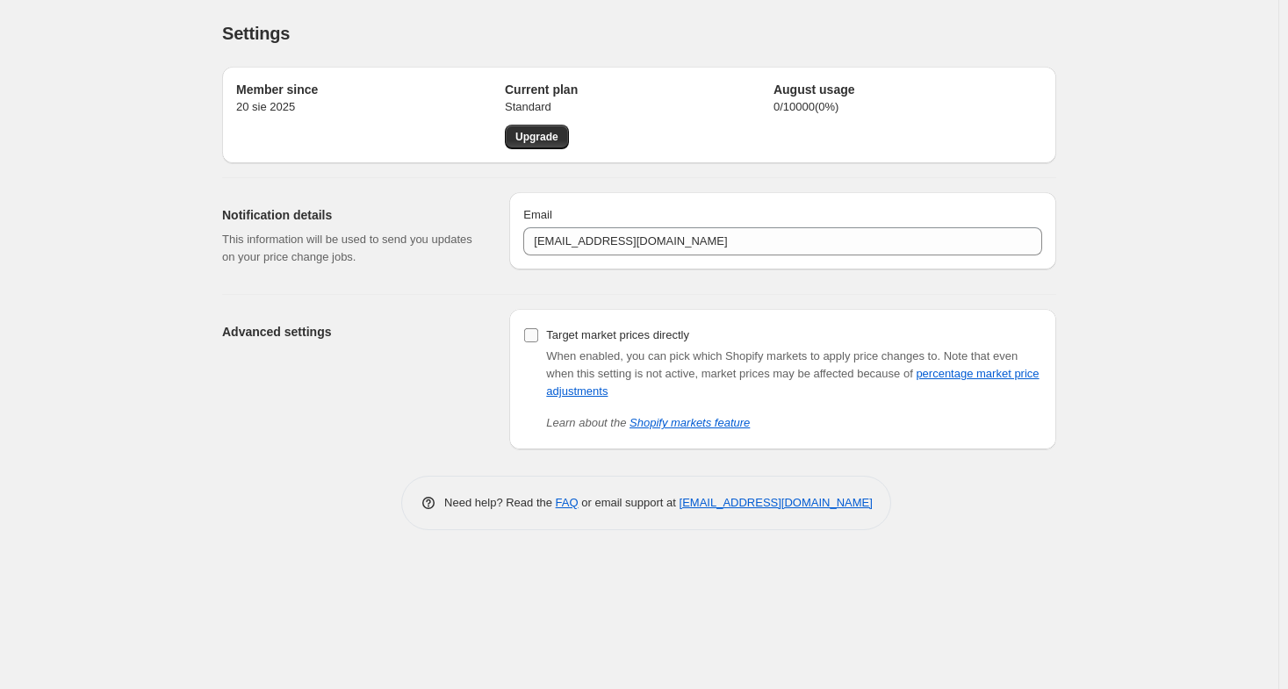
click at [540, 338] on label "Target market prices directly" at bounding box center [606, 335] width 166 height 25
click at [538, 338] on input "Target market prices directly" at bounding box center [531, 335] width 14 height 14
checkbox input "true"
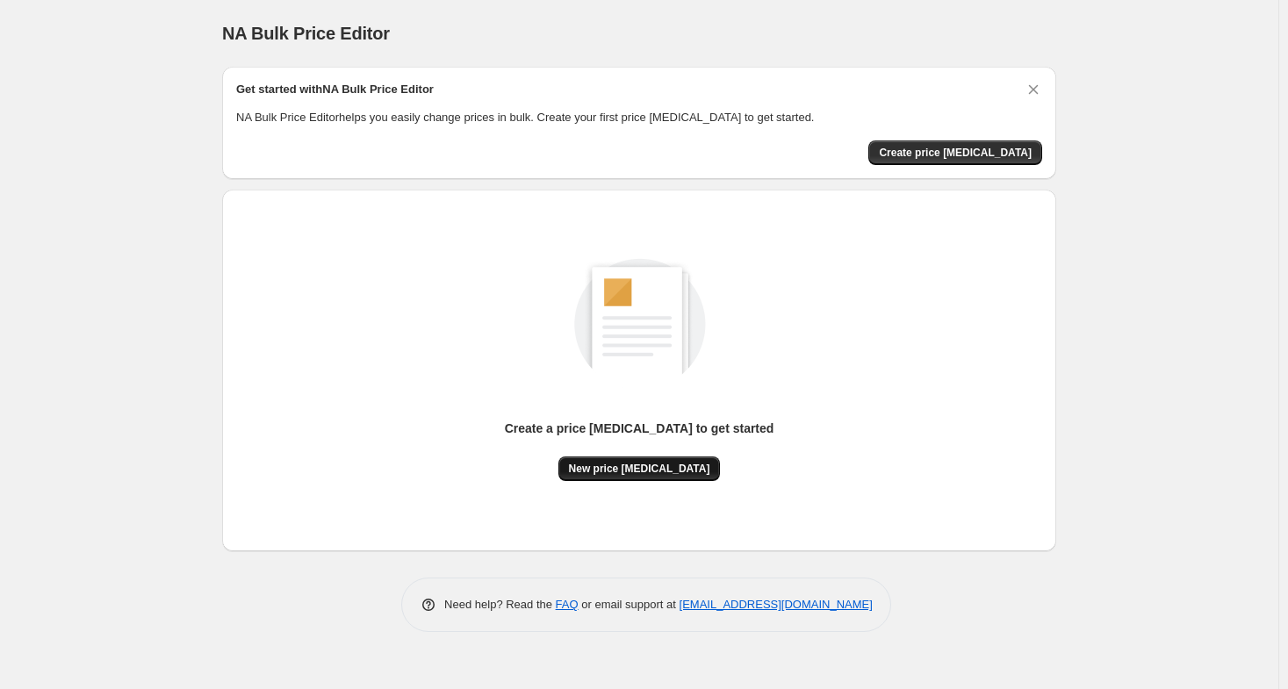
click at [614, 468] on span "New price change job" at bounding box center [639, 469] width 141 height 14
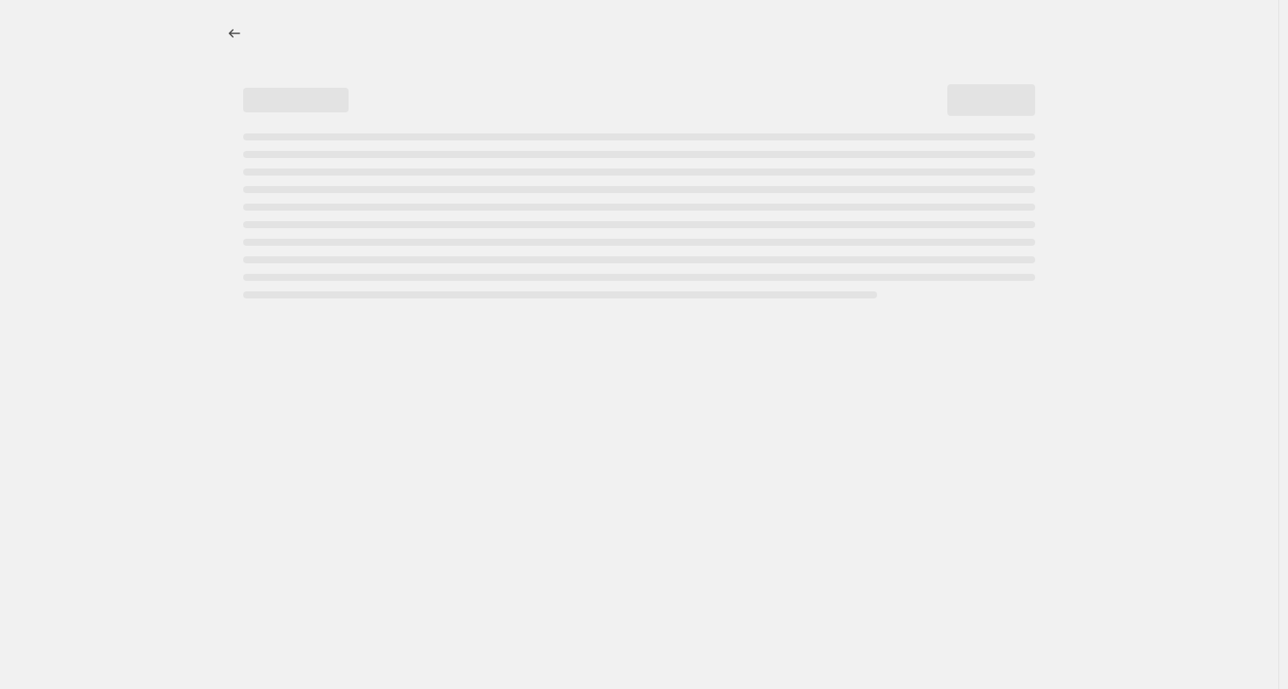
select select "percentage"
